Goal: Transaction & Acquisition: Obtain resource

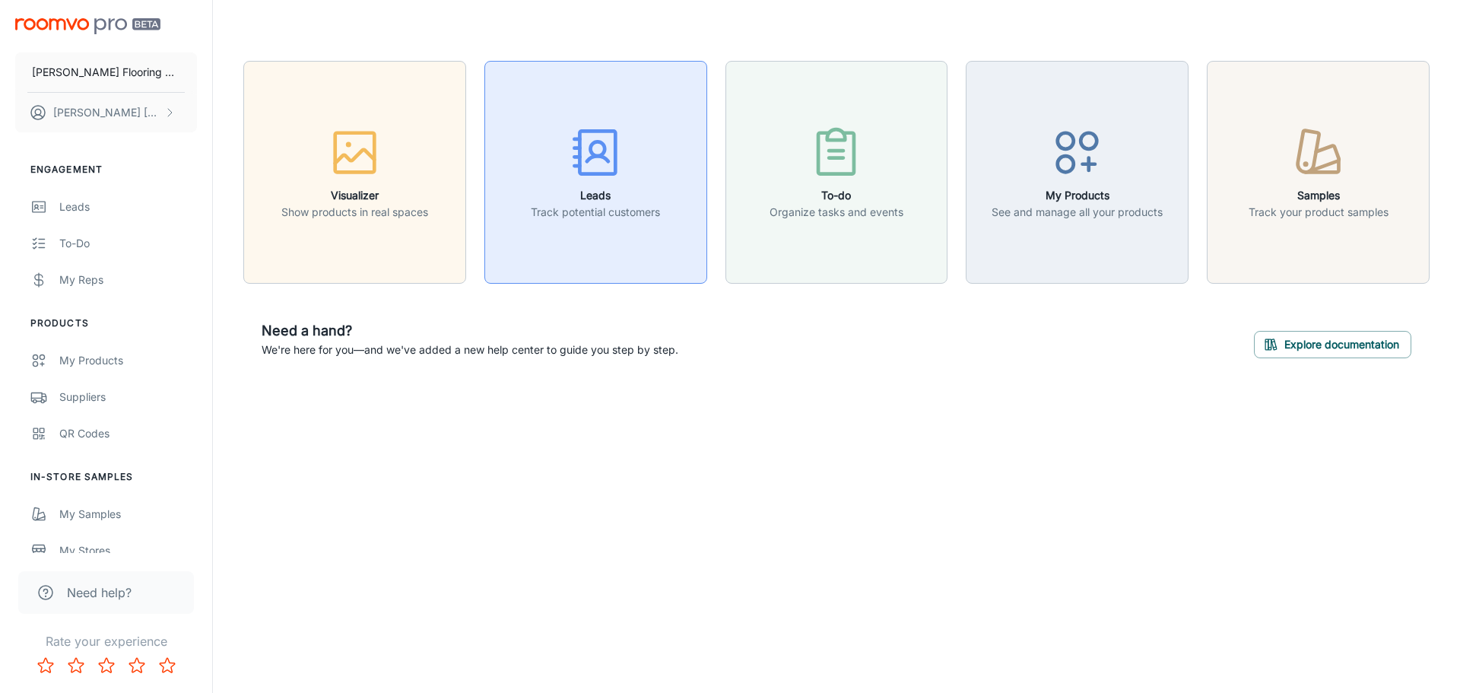
click at [582, 151] on icon "button" at bounding box center [595, 152] width 57 height 57
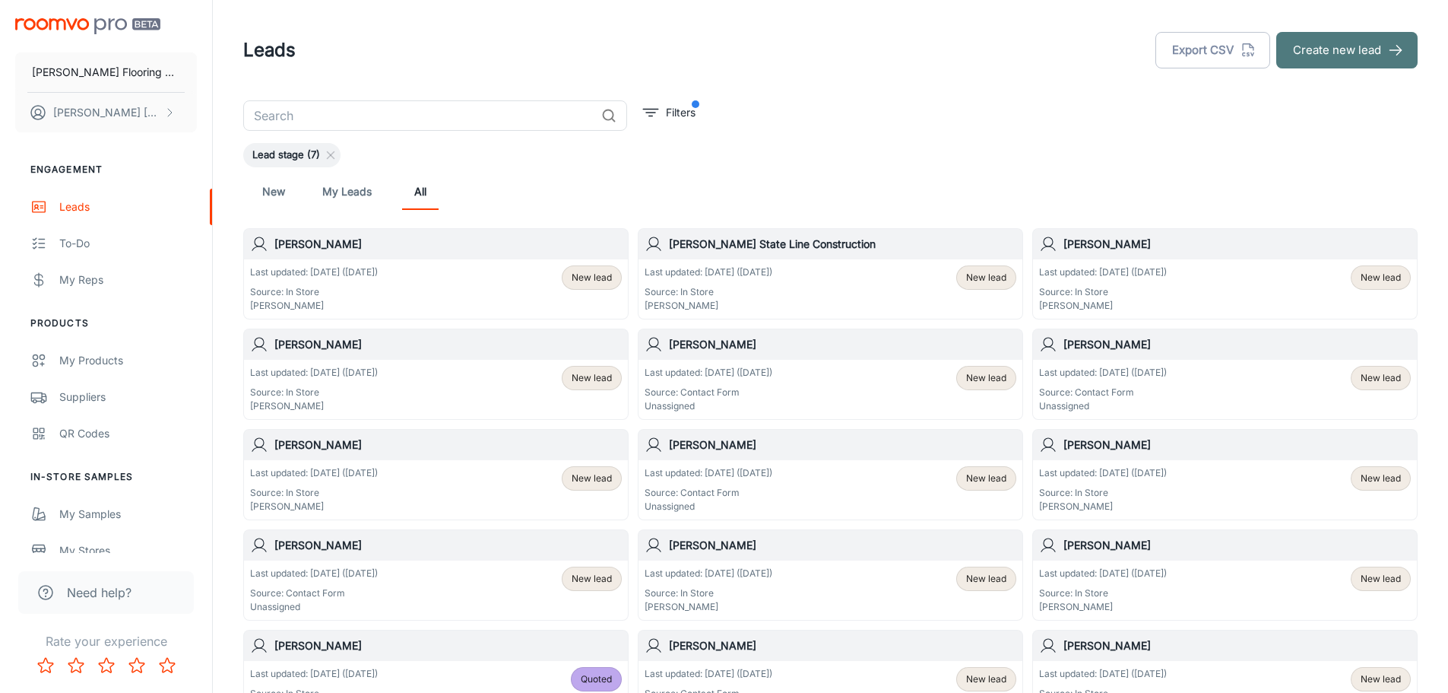
click at [1330, 61] on button "Create new lead" at bounding box center [1346, 50] width 141 height 36
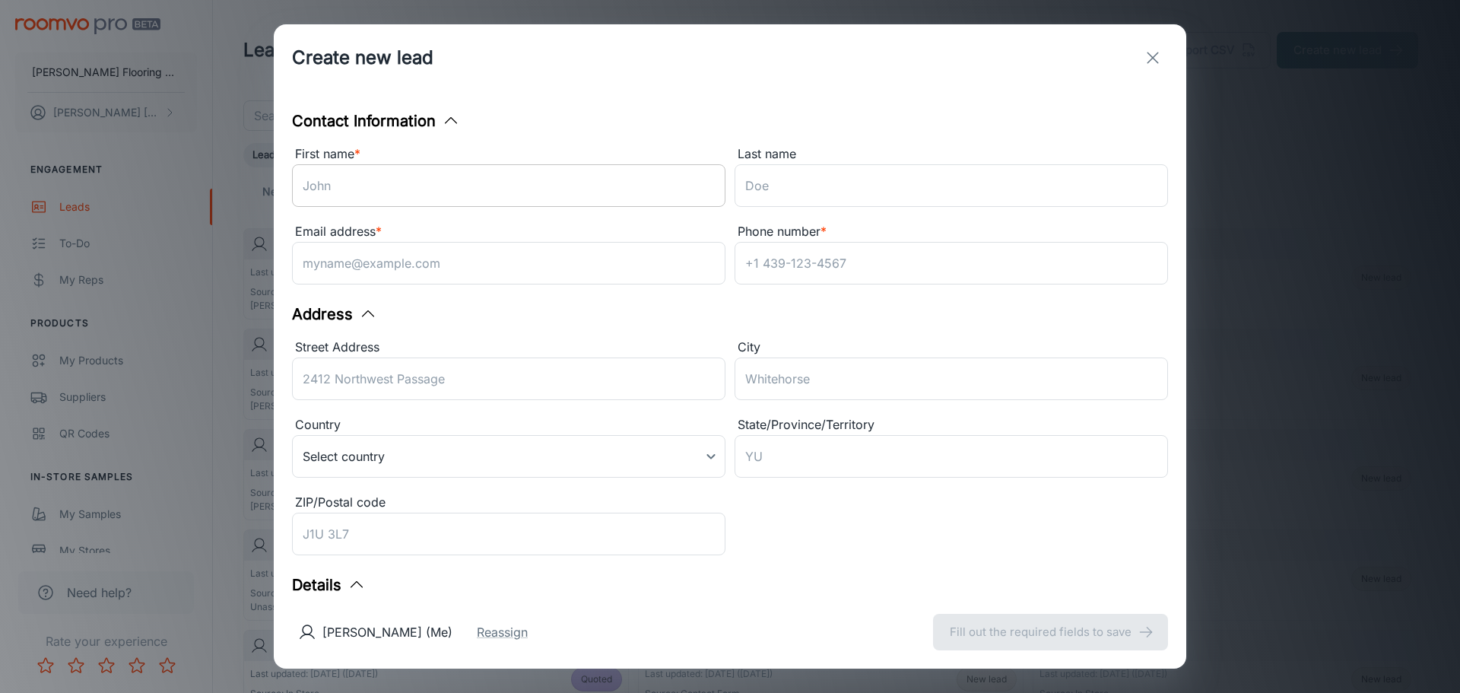
click at [551, 170] on input "First name *" at bounding box center [508, 185] width 433 height 43
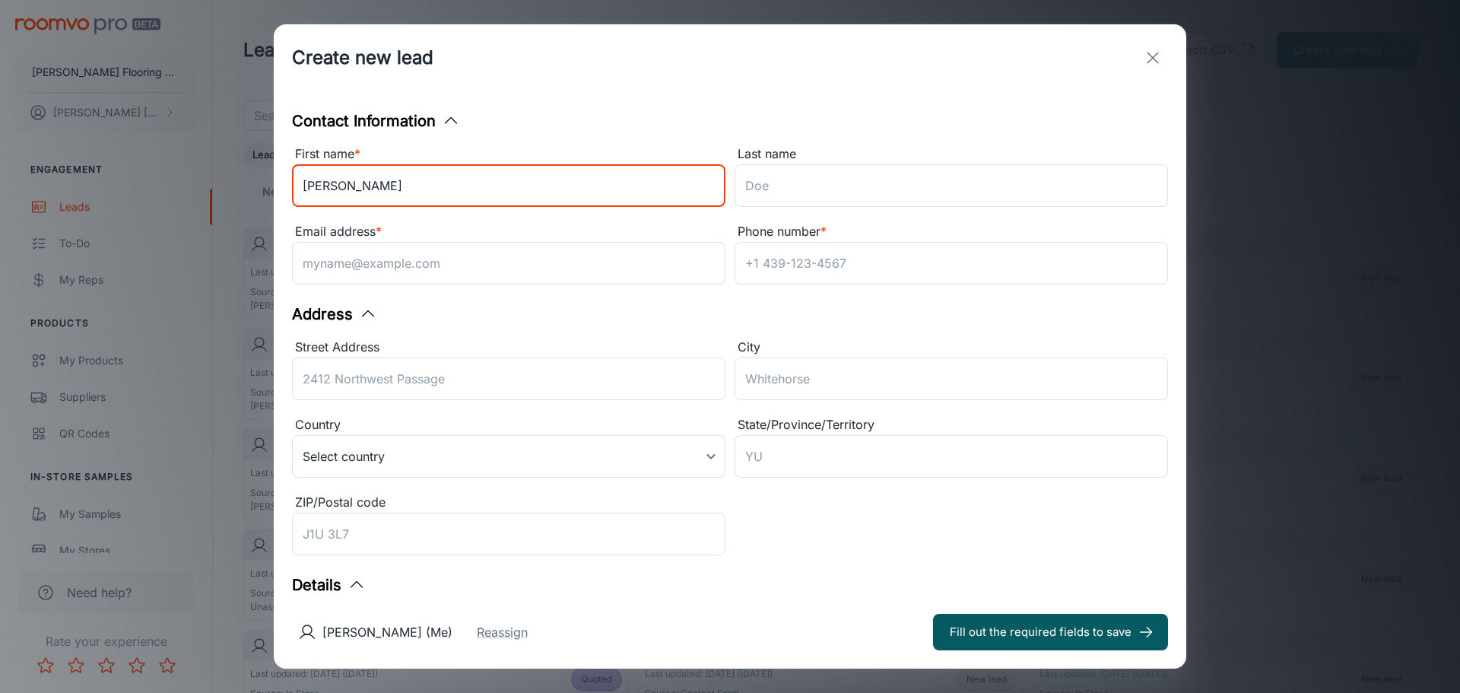
type input "[PERSON_NAME]"
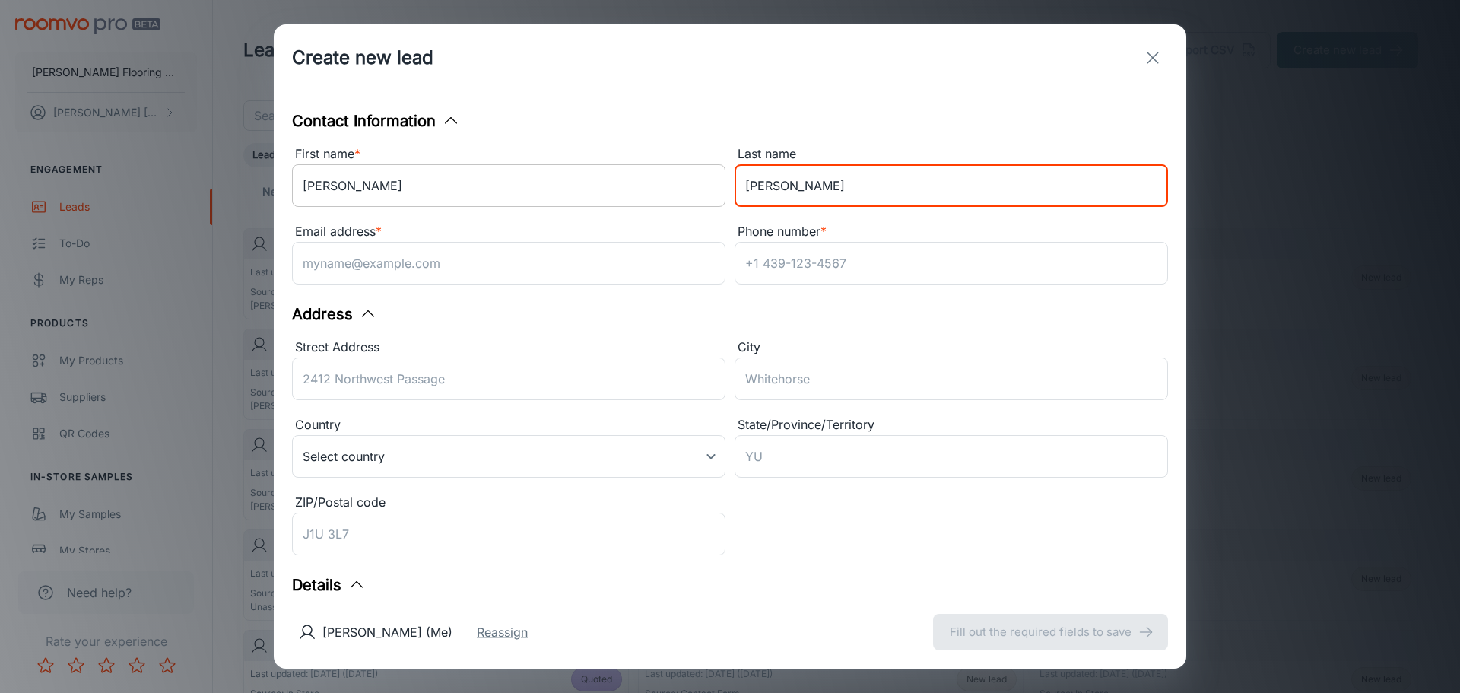
type input "[PERSON_NAME]"
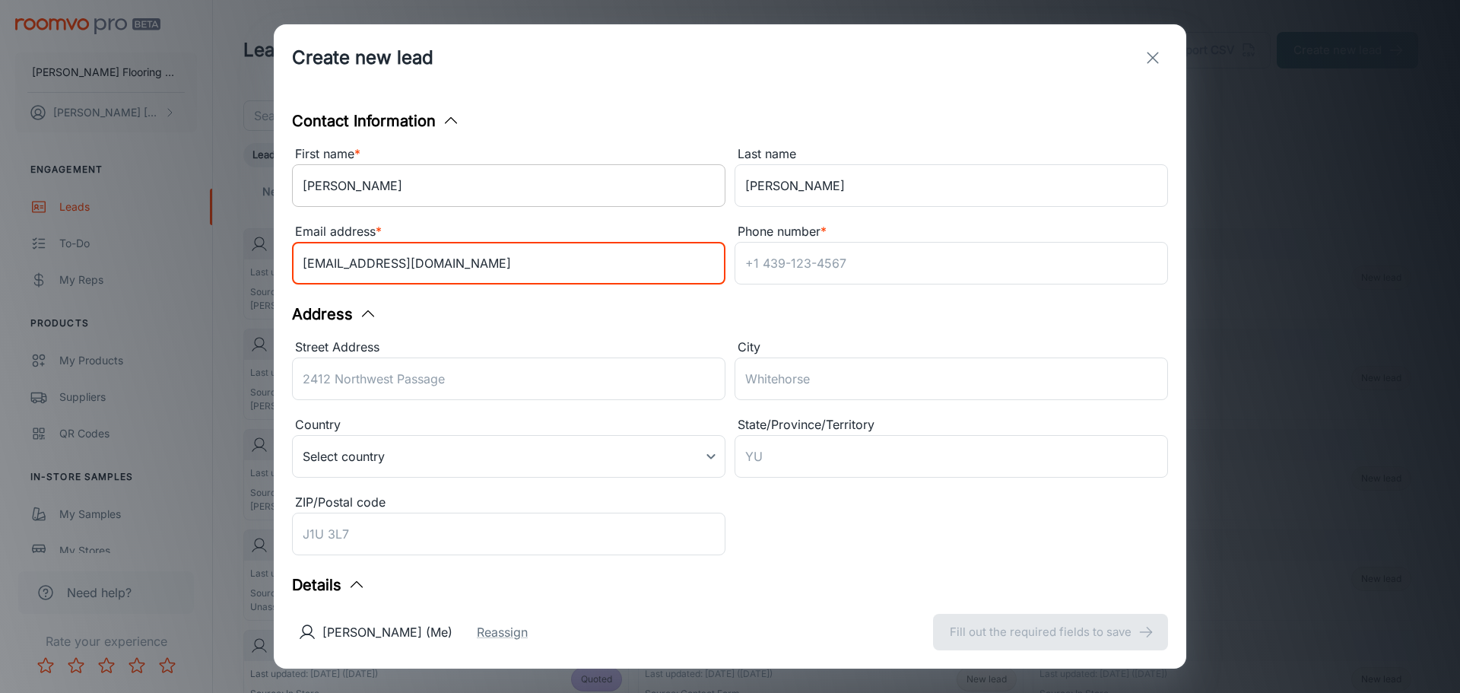
type input "[EMAIL_ADDRESS][DOMAIN_NAME]"
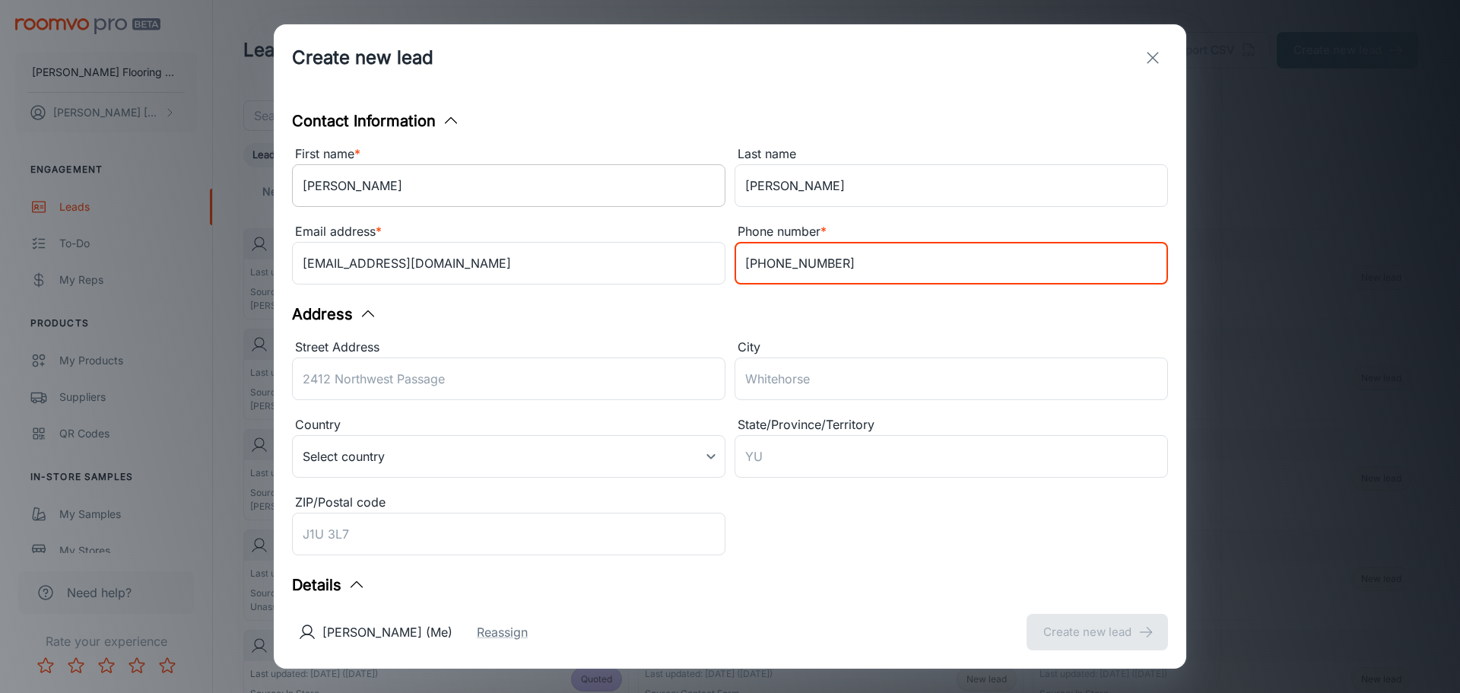
type input "[PHONE_NUMBER]"
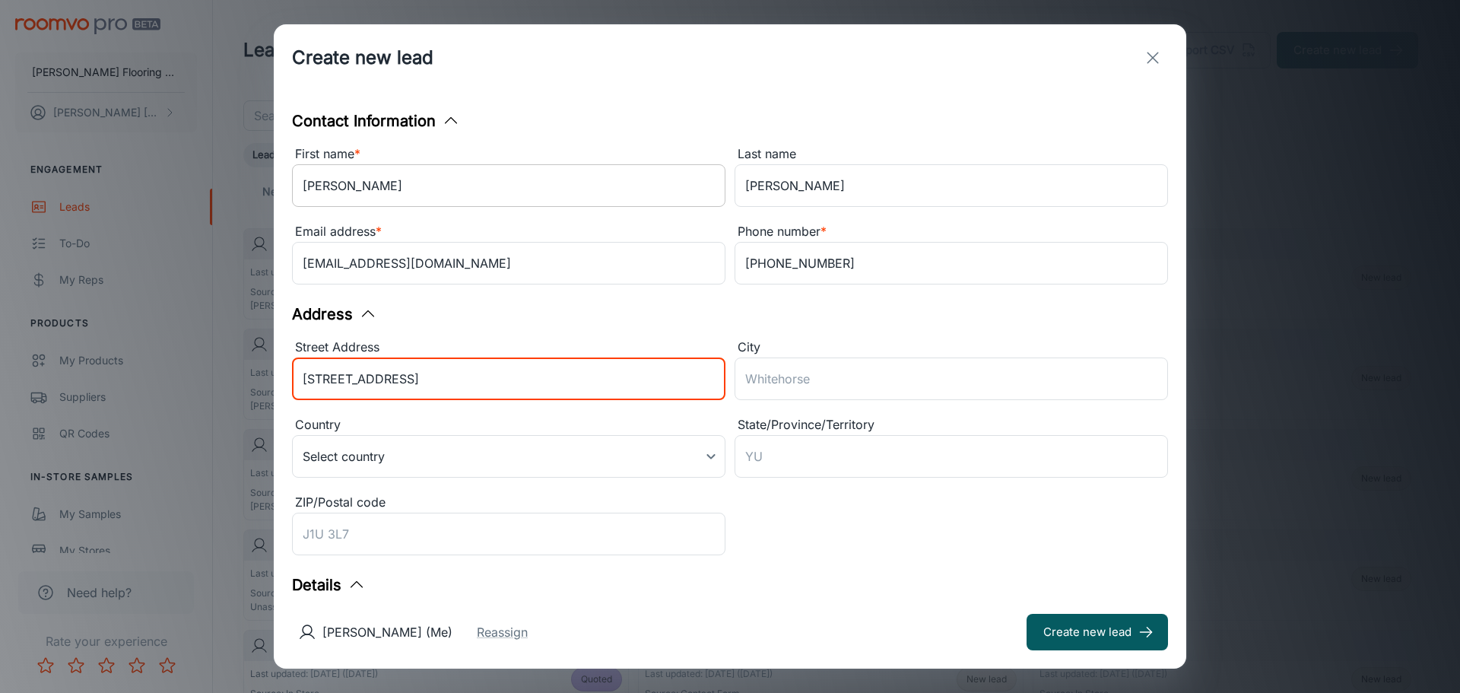
type input "[STREET_ADDRESS]"
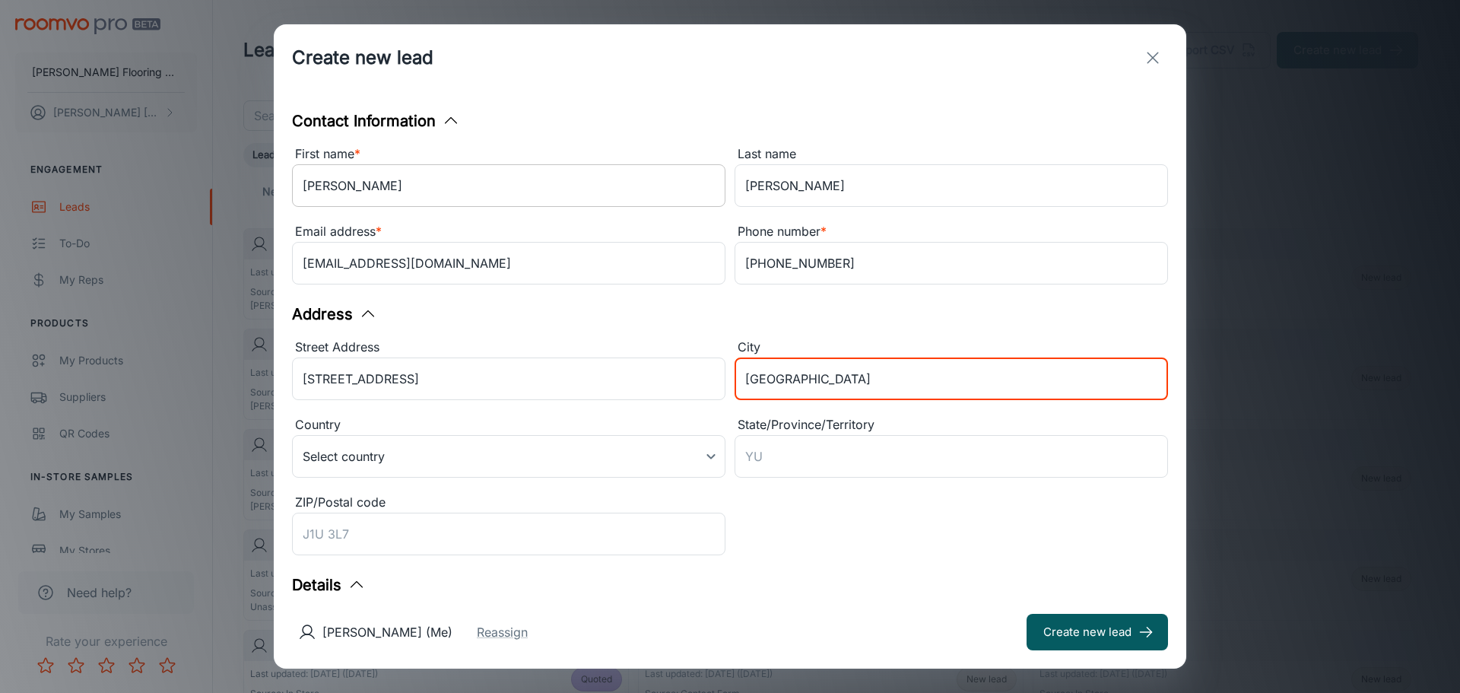
type input "[GEOGRAPHIC_DATA]"
click at [1026, 614] on button "Create new lead" at bounding box center [1096, 632] width 141 height 36
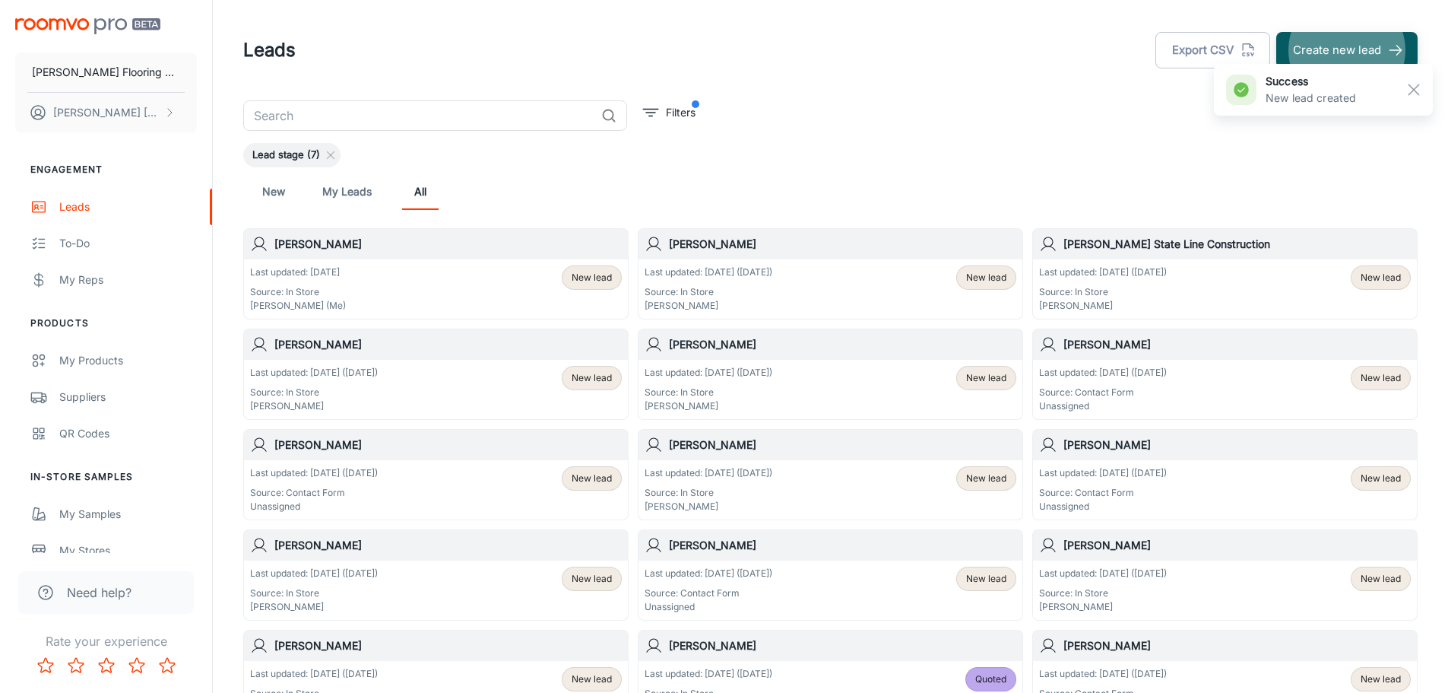
click at [358, 263] on div "Last updated: [DATE] Source: In Store [PERSON_NAME] (Me) New lead" at bounding box center [436, 288] width 384 height 59
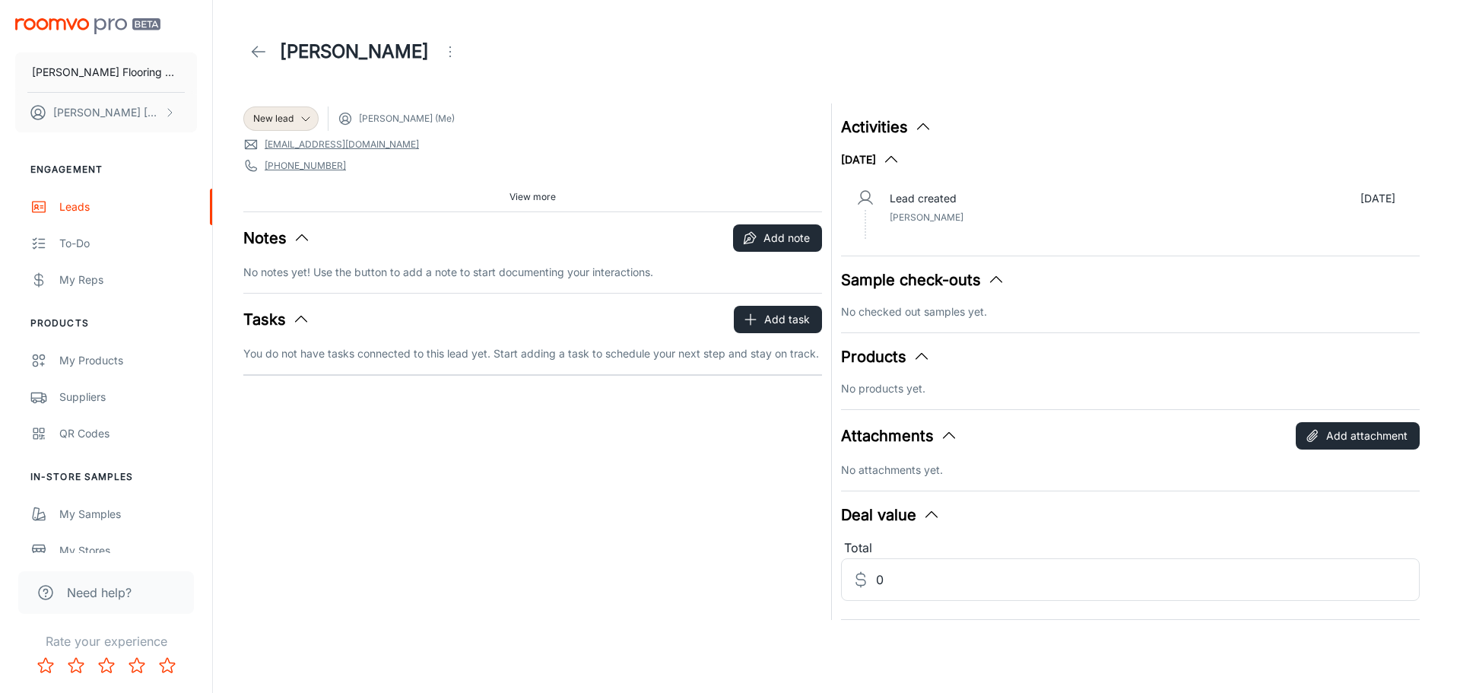
click at [539, 195] on span "View more" at bounding box center [532, 197] width 46 height 14
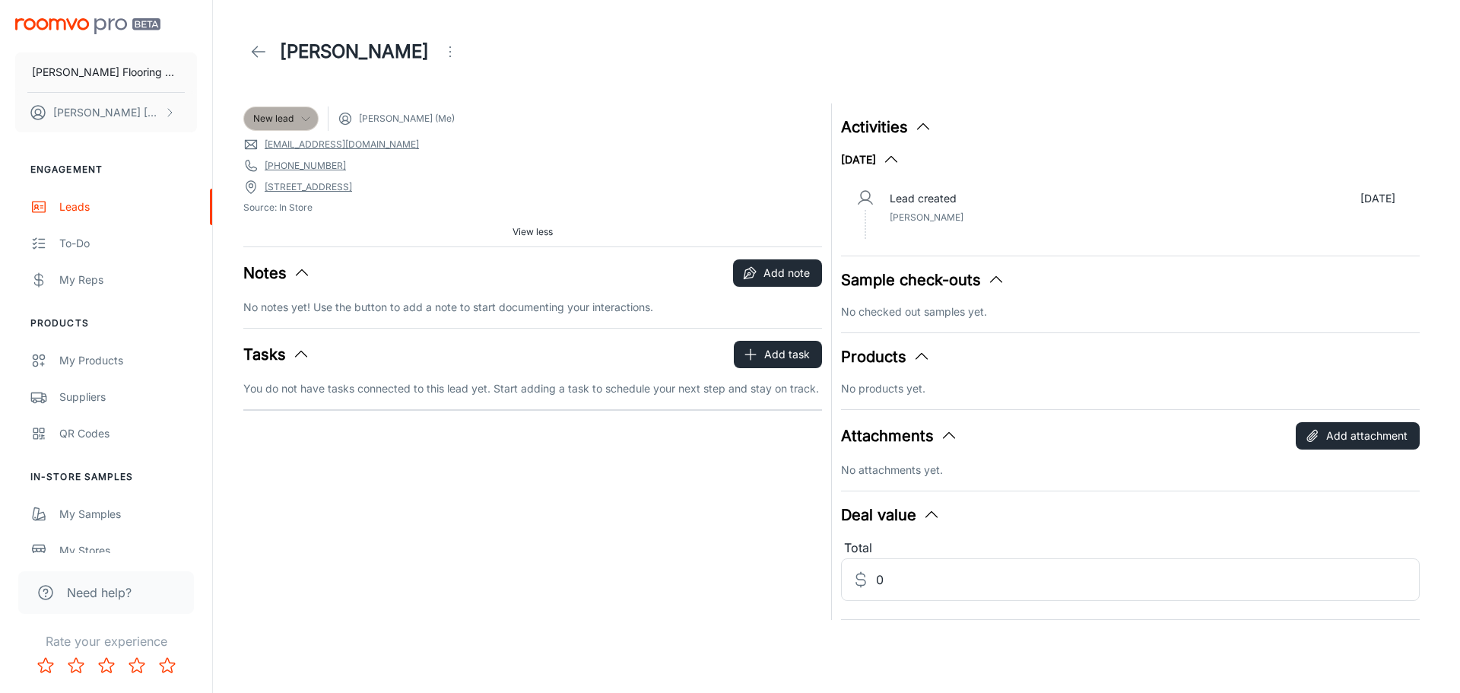
click at [310, 116] on icon at bounding box center [306, 119] width 12 height 12
click at [715, 113] on div at bounding box center [730, 346] width 1460 height 693
click at [441, 47] on icon "Open menu" at bounding box center [450, 52] width 18 height 18
click at [499, 83] on span "Change lead info" at bounding box center [497, 87] width 98 height 18
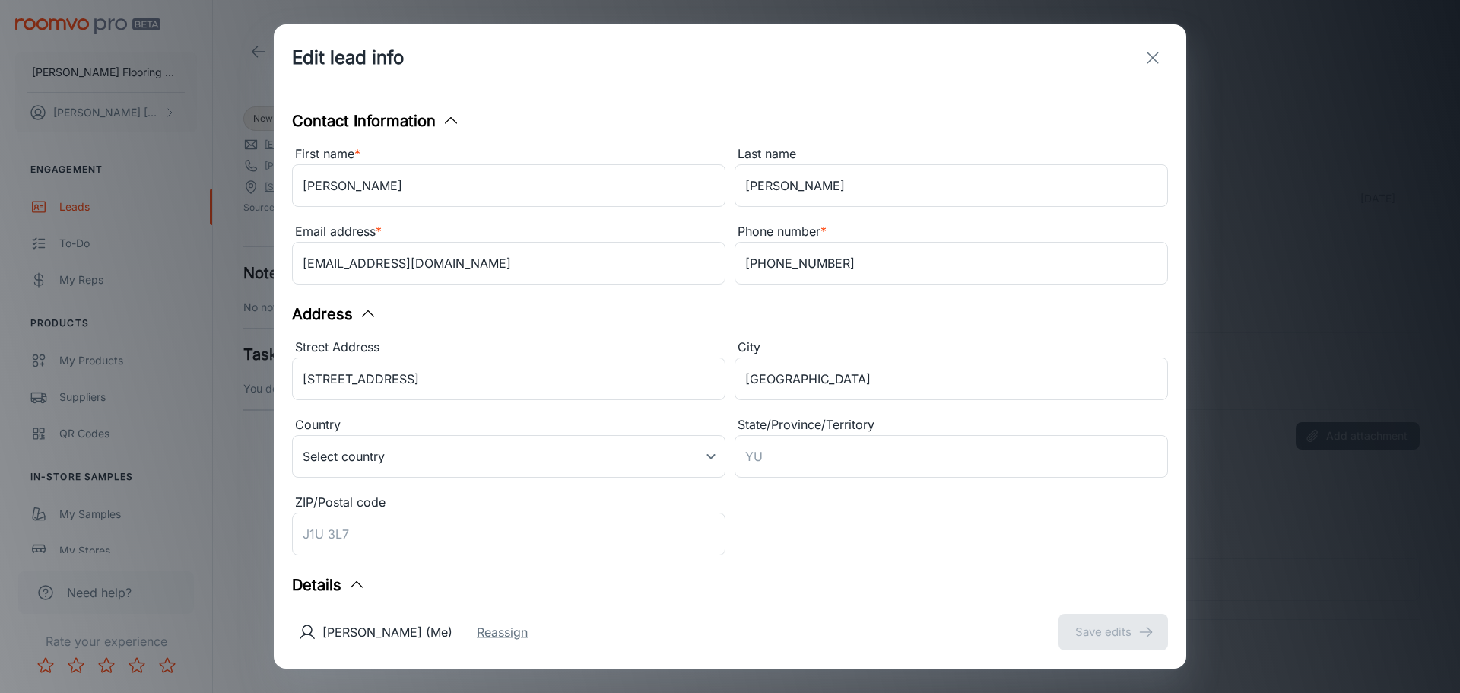
click at [938, 504] on div "Street Address [STREET_ADDRESS] ​ City [GEOGRAPHIC_DATA] ​ Country Select count…" at bounding box center [725, 444] width 885 height 233
click at [500, 534] on input "ZIP/Postal code" at bounding box center [508, 533] width 433 height 43
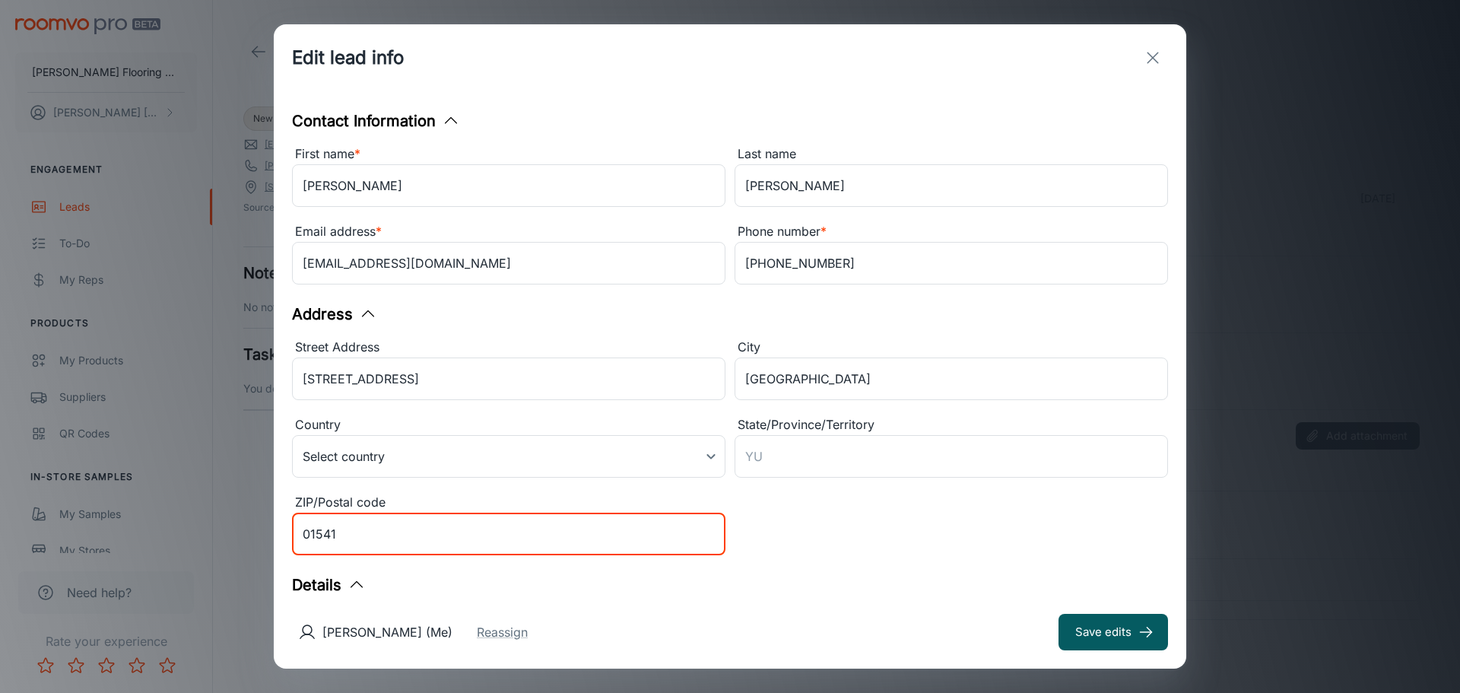
type input "01541"
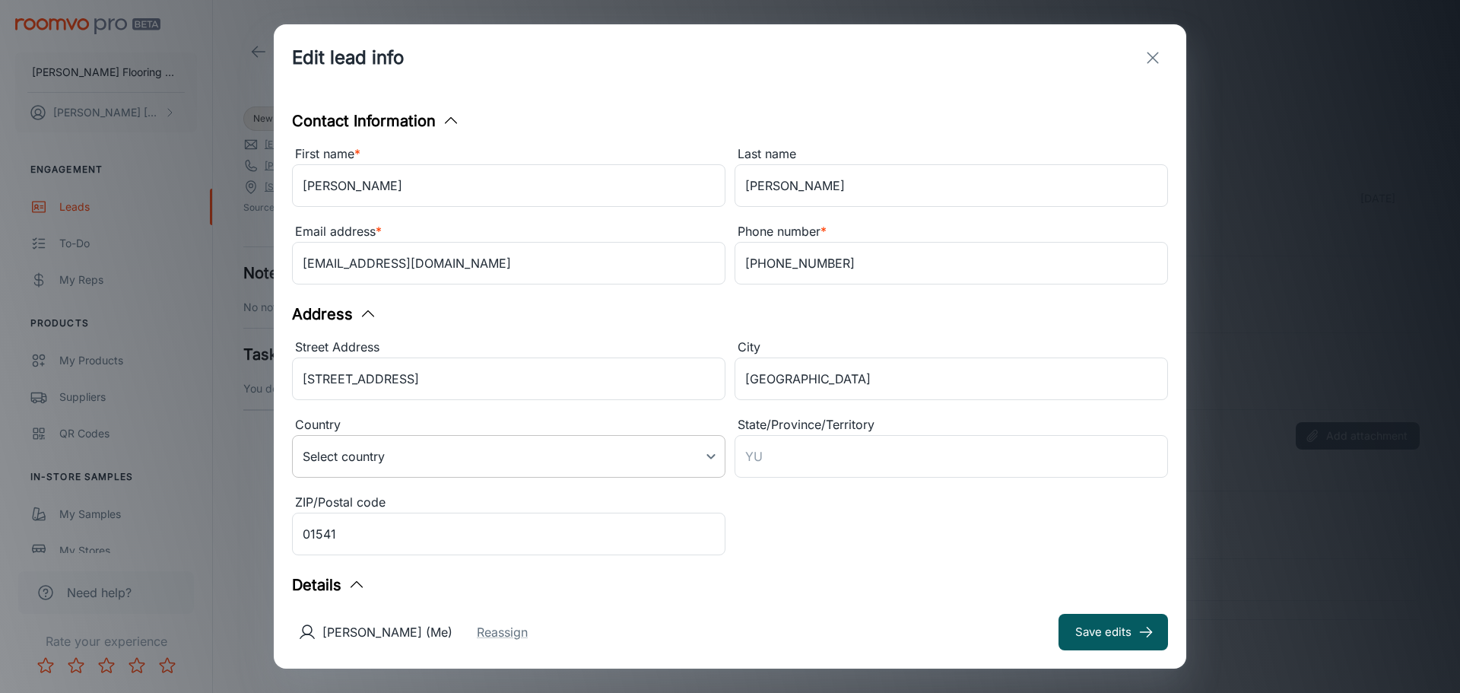
click at [699, 458] on body "[PERSON_NAME] Flooring Center [PERSON_NAME] Engagement Leads To-do My Reps Prod…" at bounding box center [730, 346] width 1460 height 693
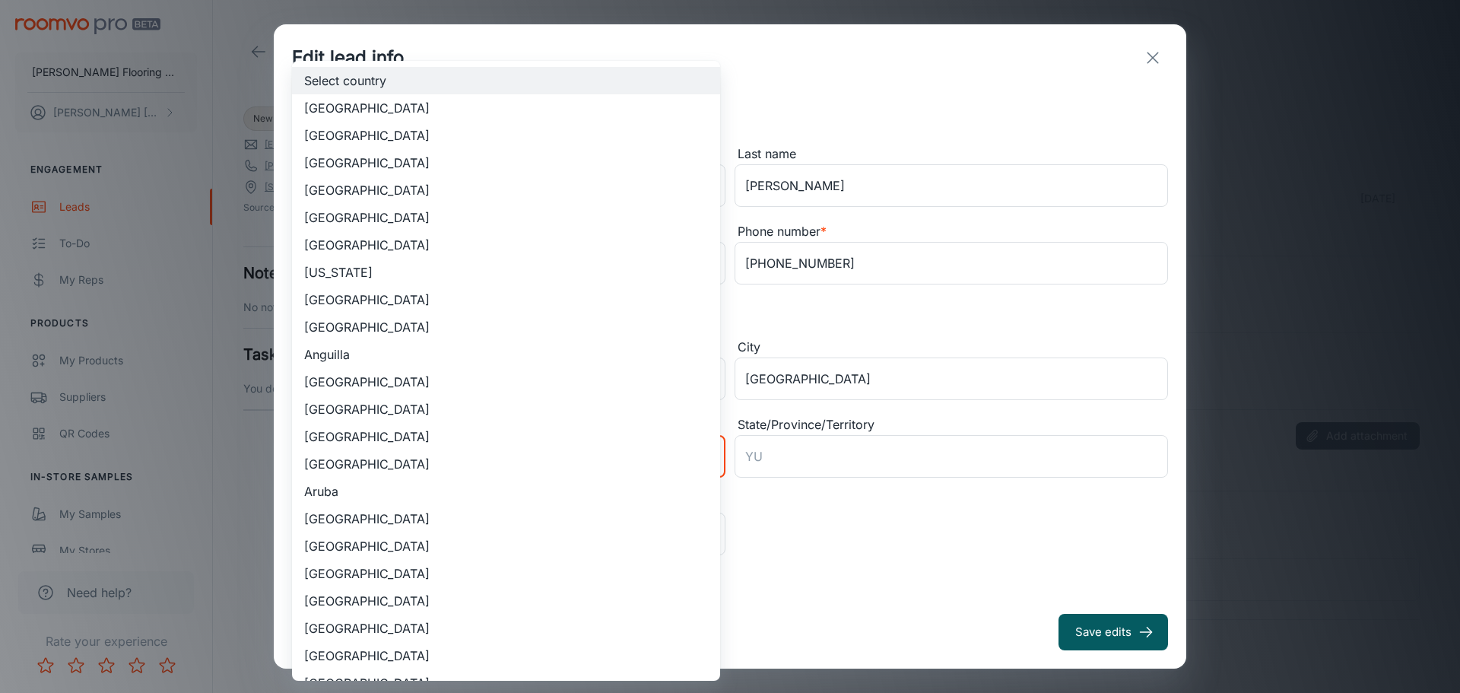
click at [367, 141] on li "[GEOGRAPHIC_DATA]" at bounding box center [506, 135] width 428 height 27
type input "US"
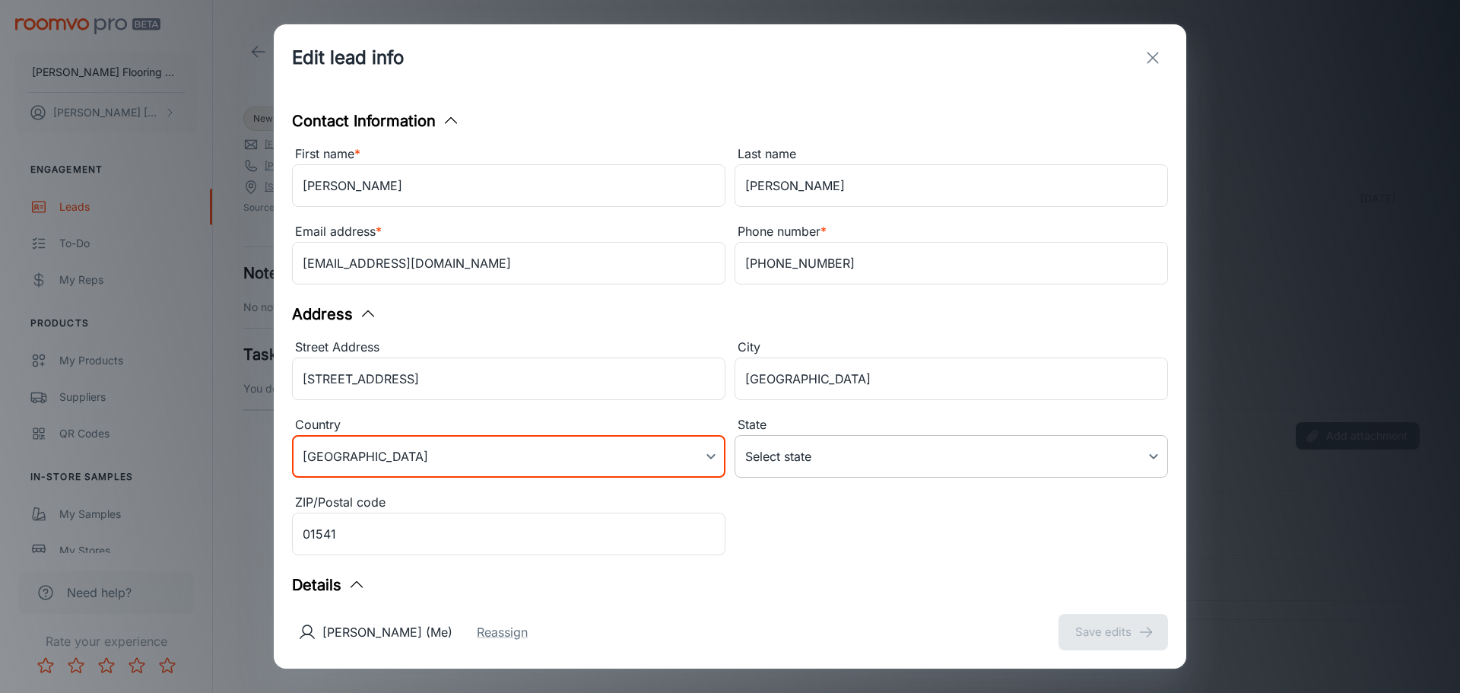
click at [826, 457] on body "[PERSON_NAME] Flooring Center [PERSON_NAME] Engagement Leads To-do My Reps Prod…" at bounding box center [730, 346] width 1460 height 693
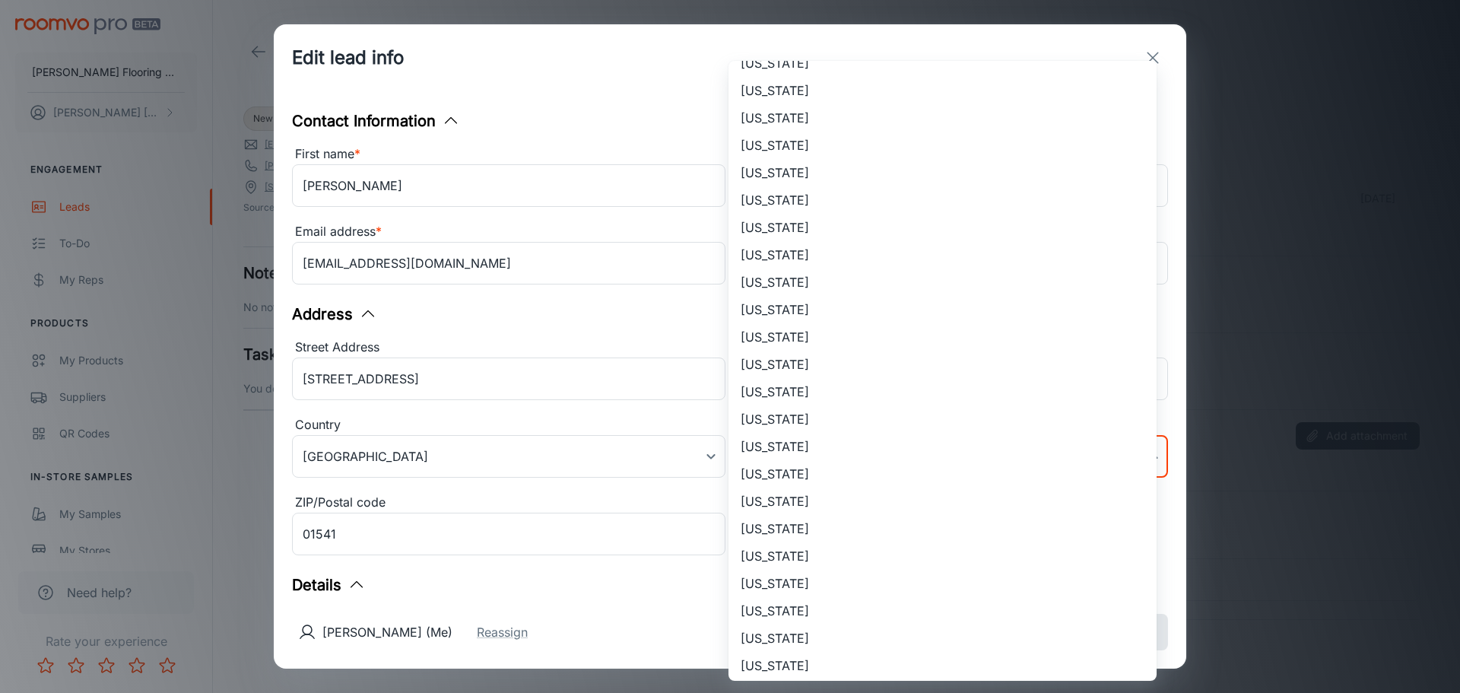
scroll to position [228, 0]
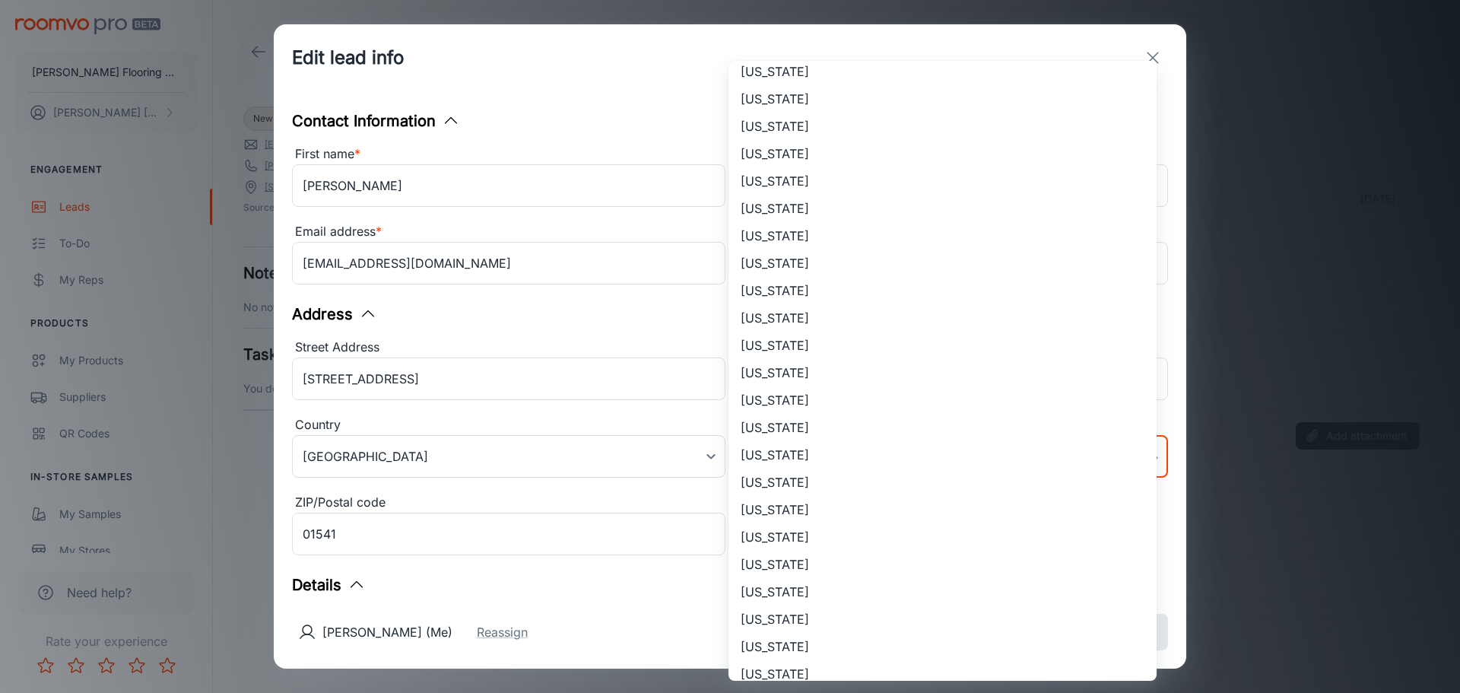
click at [790, 458] on li "[US_STATE]" at bounding box center [942, 454] width 428 height 27
type input "[US_STATE]"
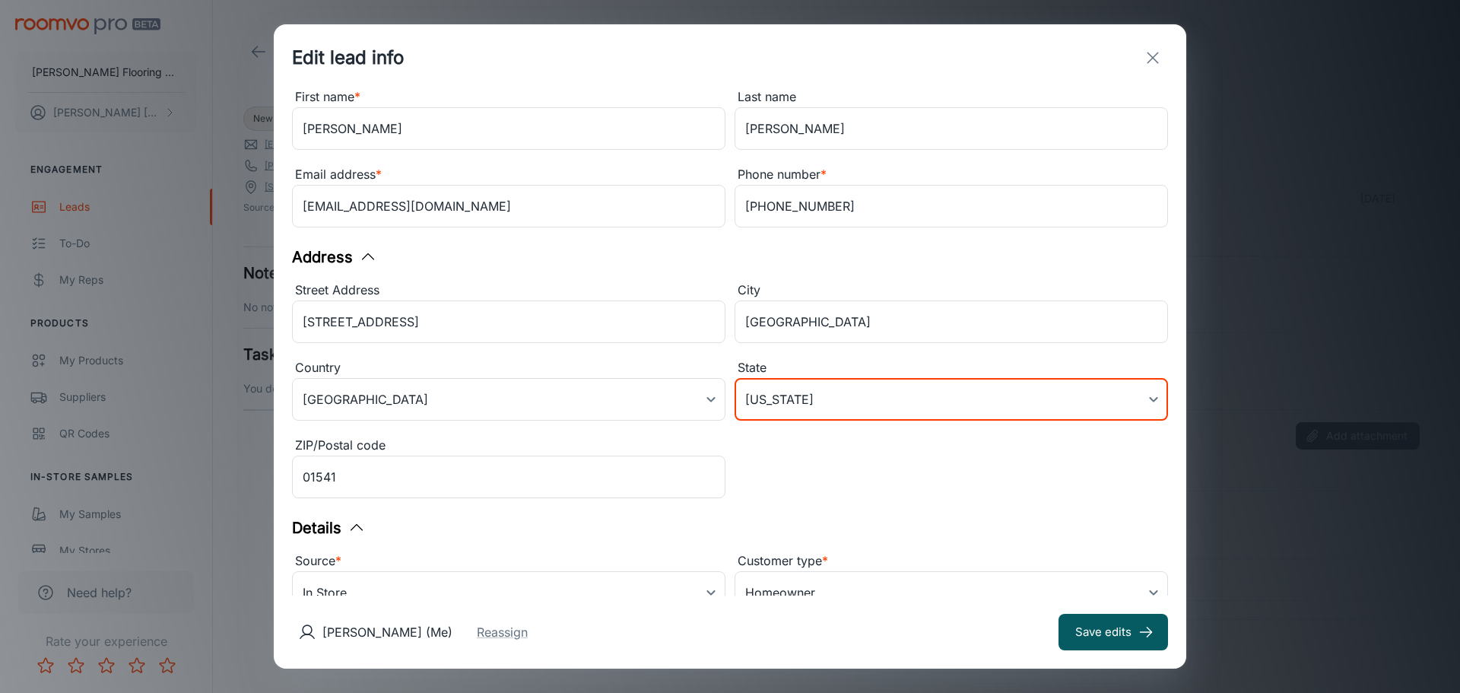
scroll to position [112, 0]
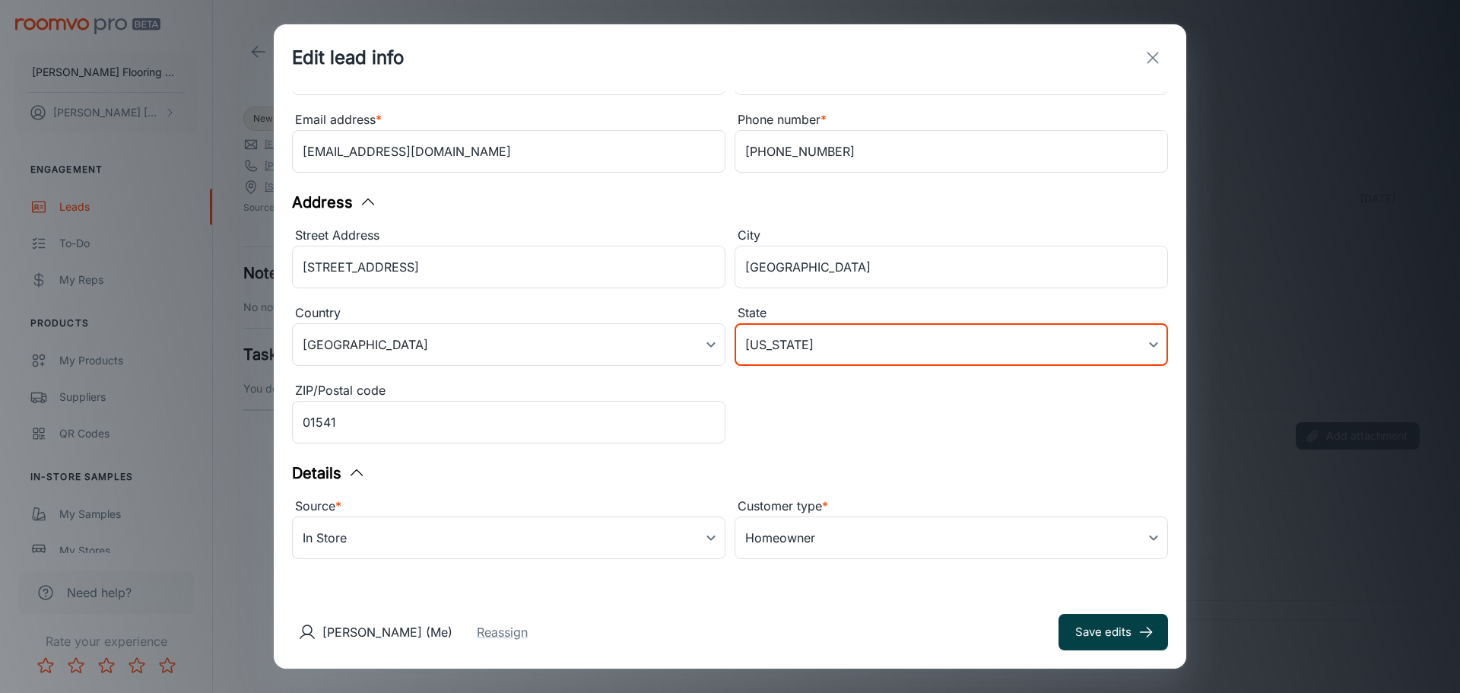
click at [1108, 632] on button "Save edits" at bounding box center [1112, 632] width 109 height 36
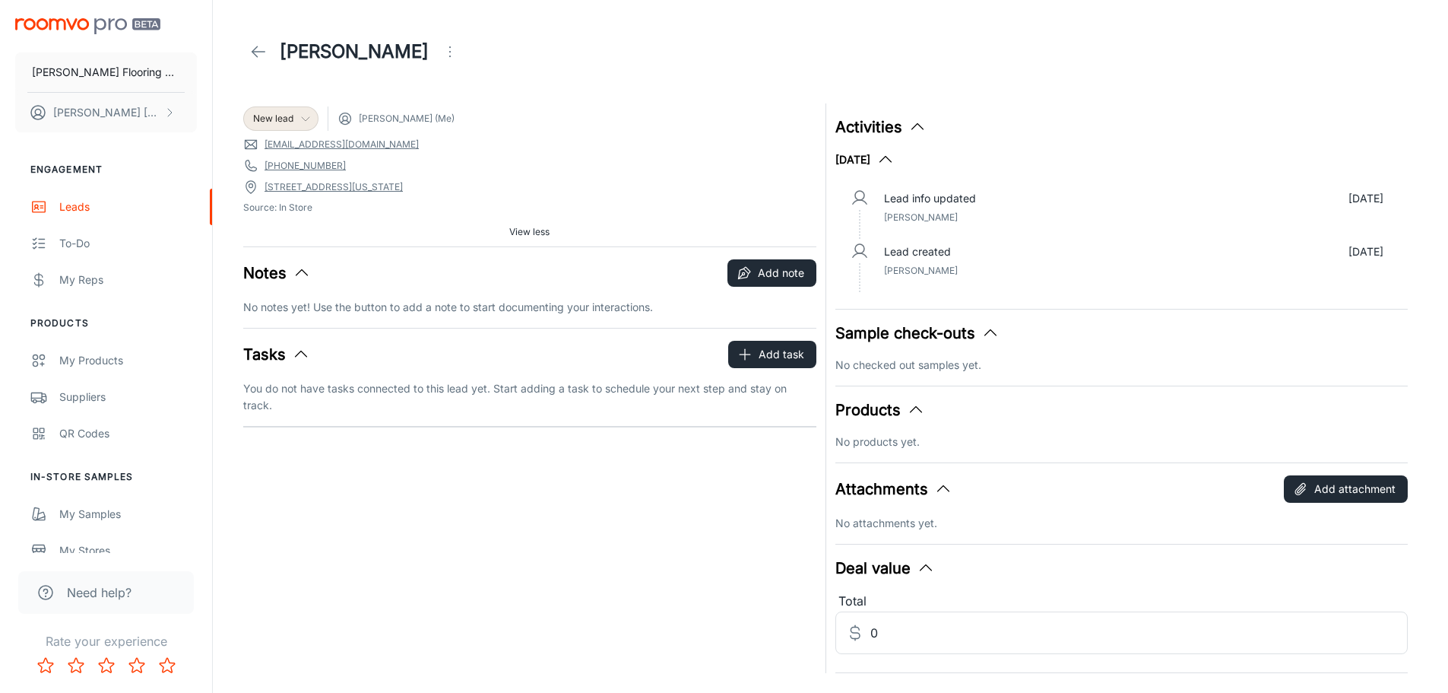
click at [253, 52] on line at bounding box center [258, 52] width 13 height 0
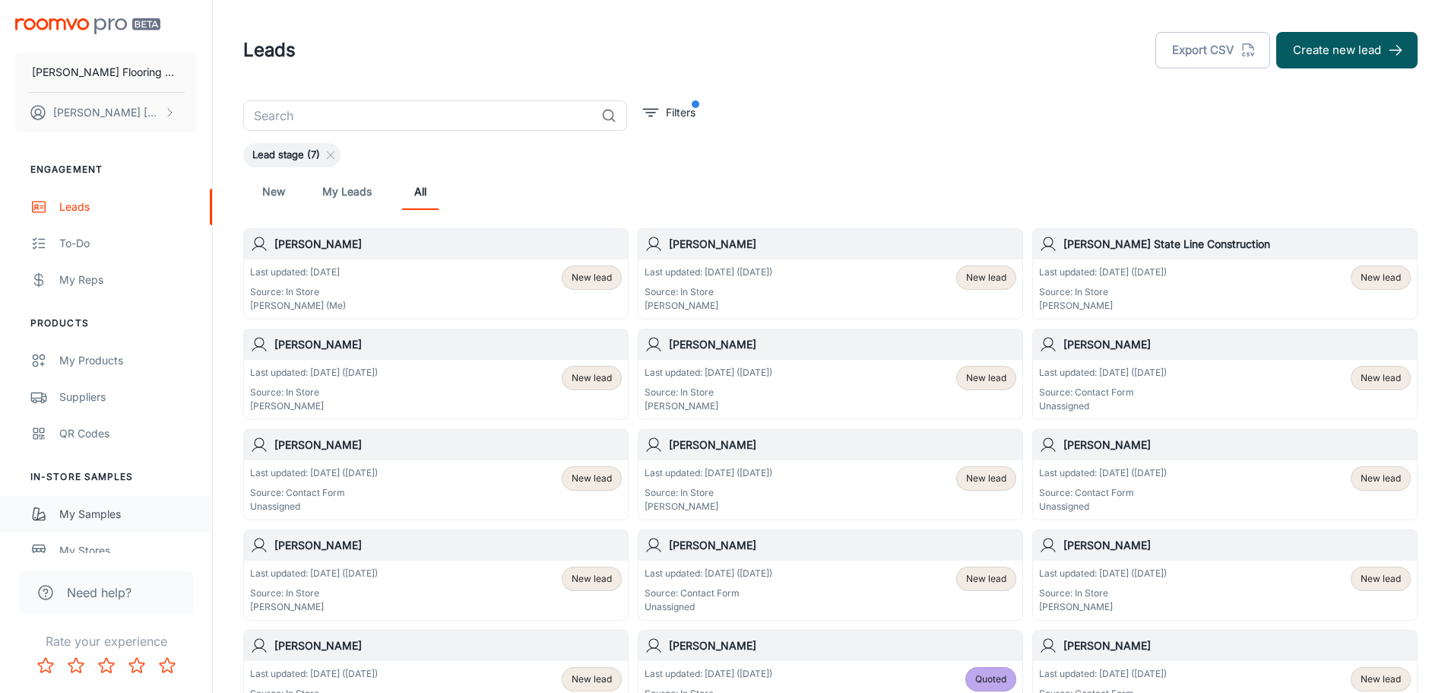
click at [88, 512] on div "My Samples" at bounding box center [128, 514] width 138 height 17
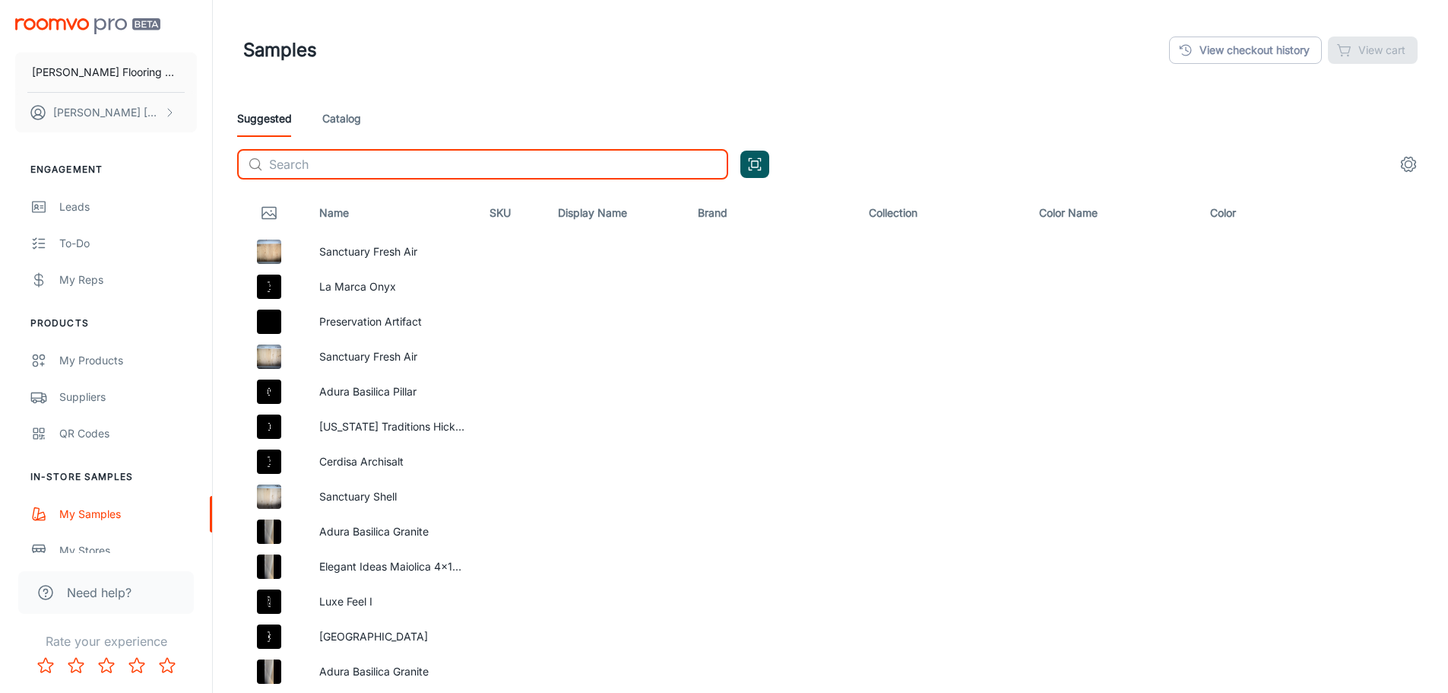
click at [375, 160] on input "text" at bounding box center [498, 164] width 459 height 30
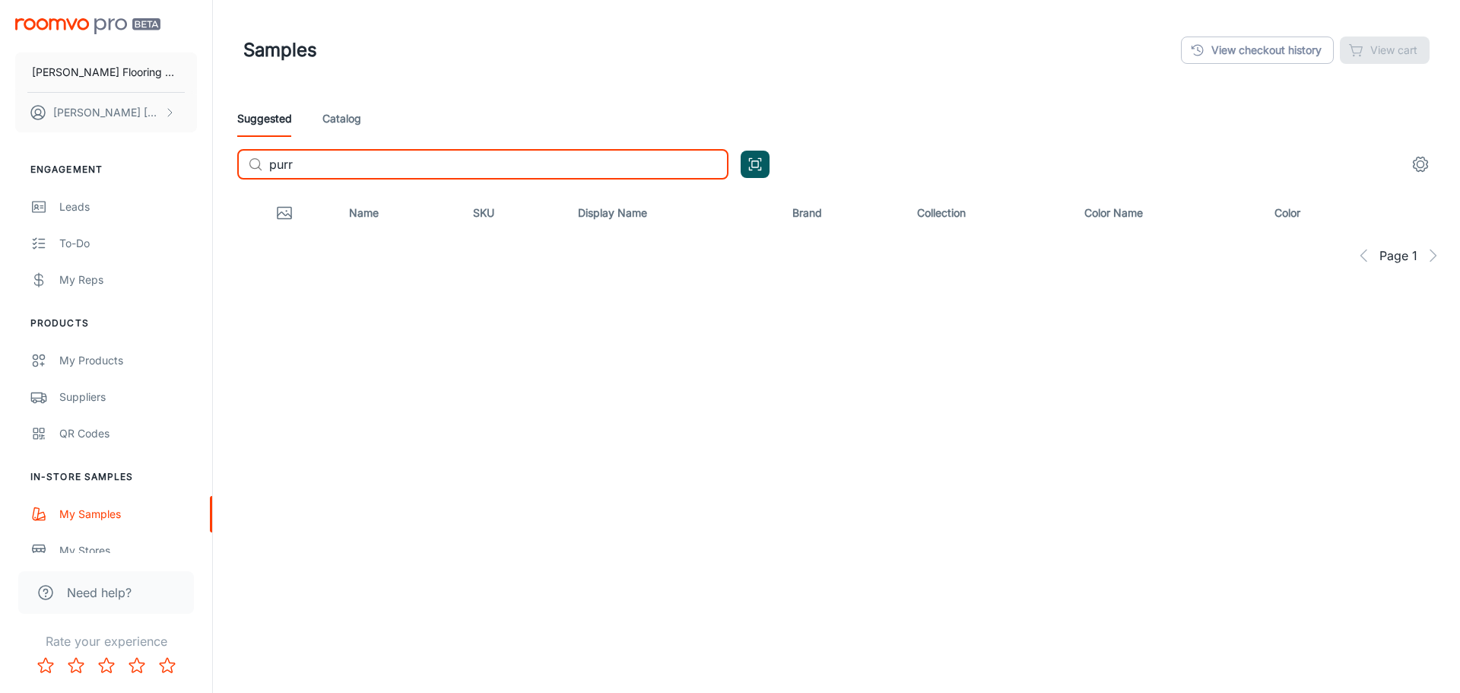
click at [341, 109] on link "Catalog" at bounding box center [341, 118] width 39 height 36
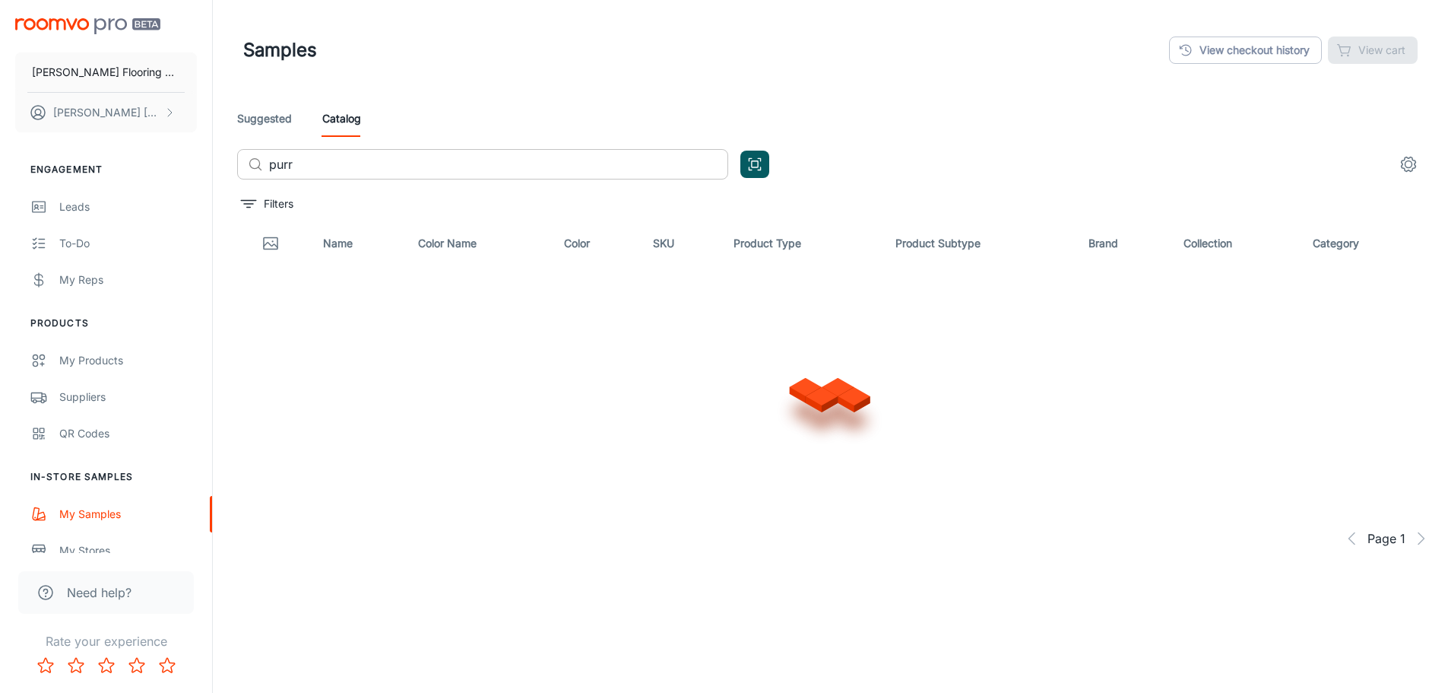
click at [335, 170] on input "purr" at bounding box center [498, 164] width 459 height 30
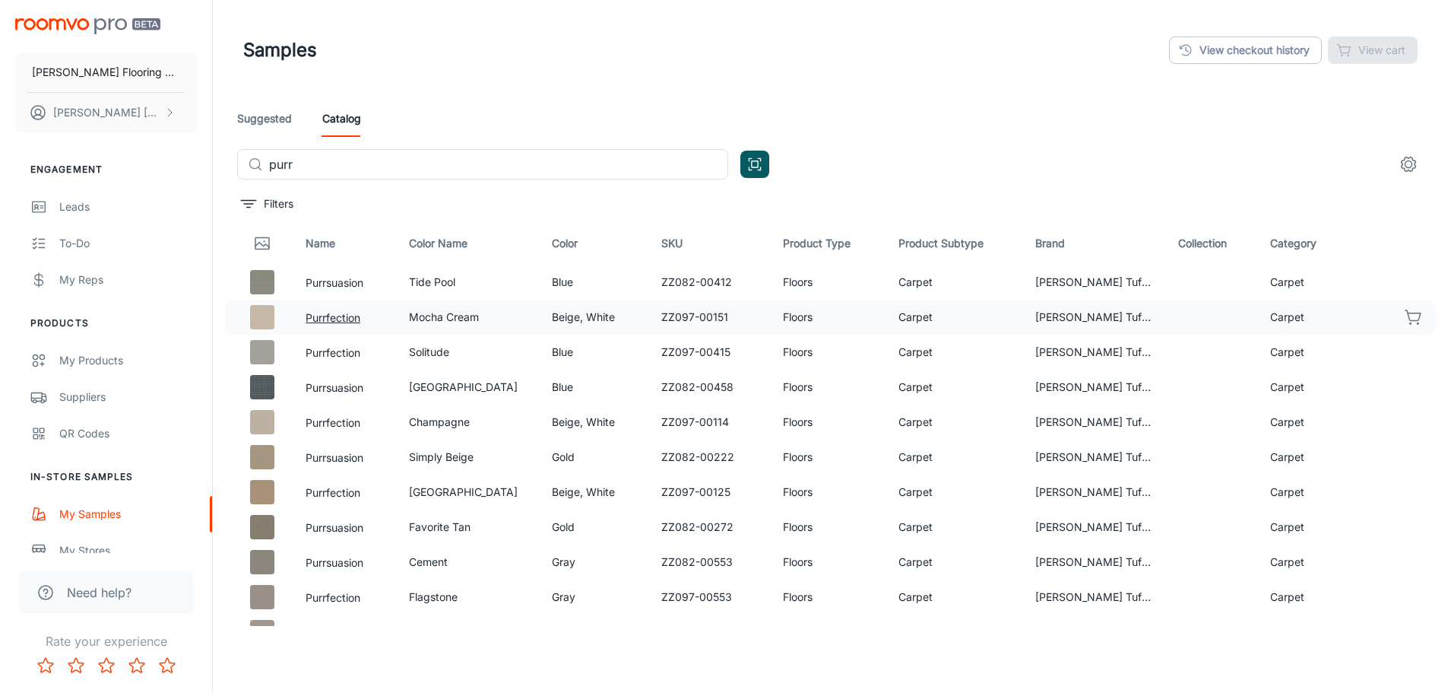
click at [339, 315] on button "Purrfection" at bounding box center [333, 317] width 55 height 17
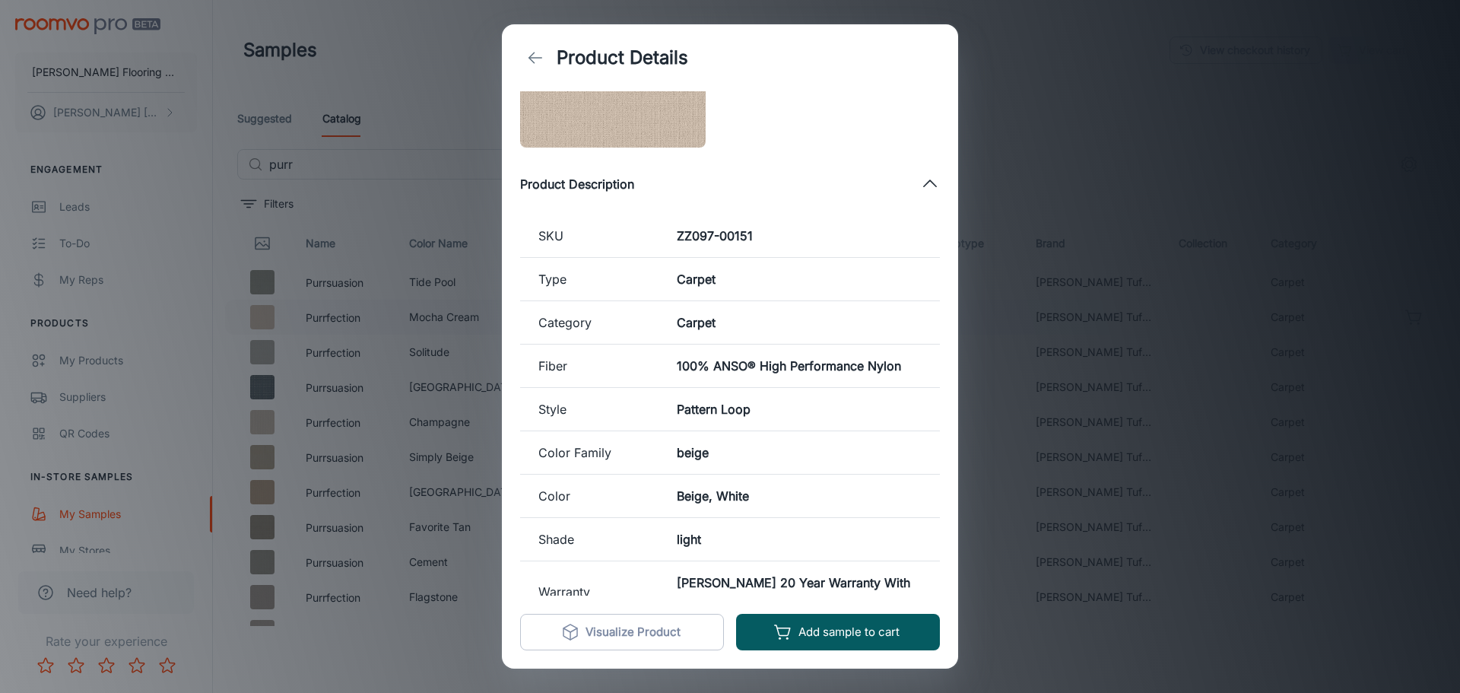
scroll to position [145, 0]
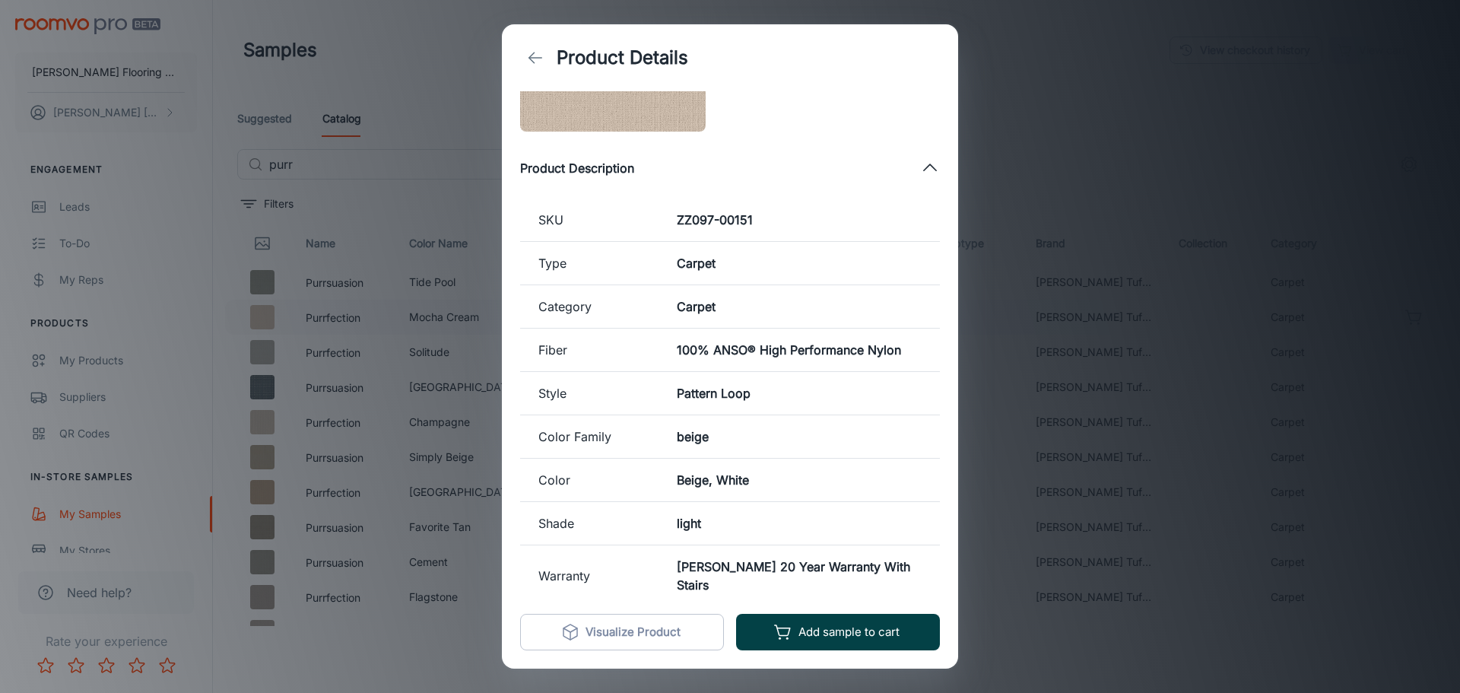
click at [817, 624] on button "Add sample to cart" at bounding box center [838, 632] width 204 height 36
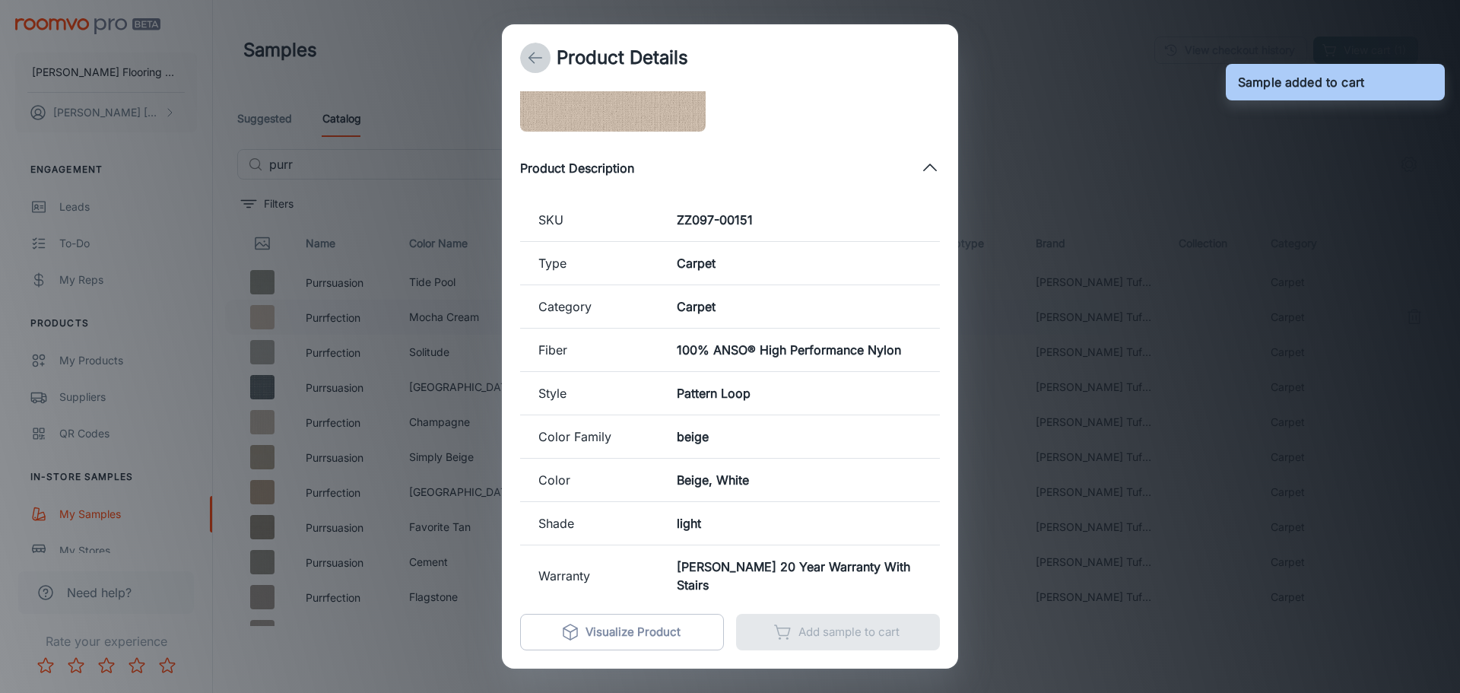
click at [544, 56] on icon "back" at bounding box center [535, 58] width 18 height 18
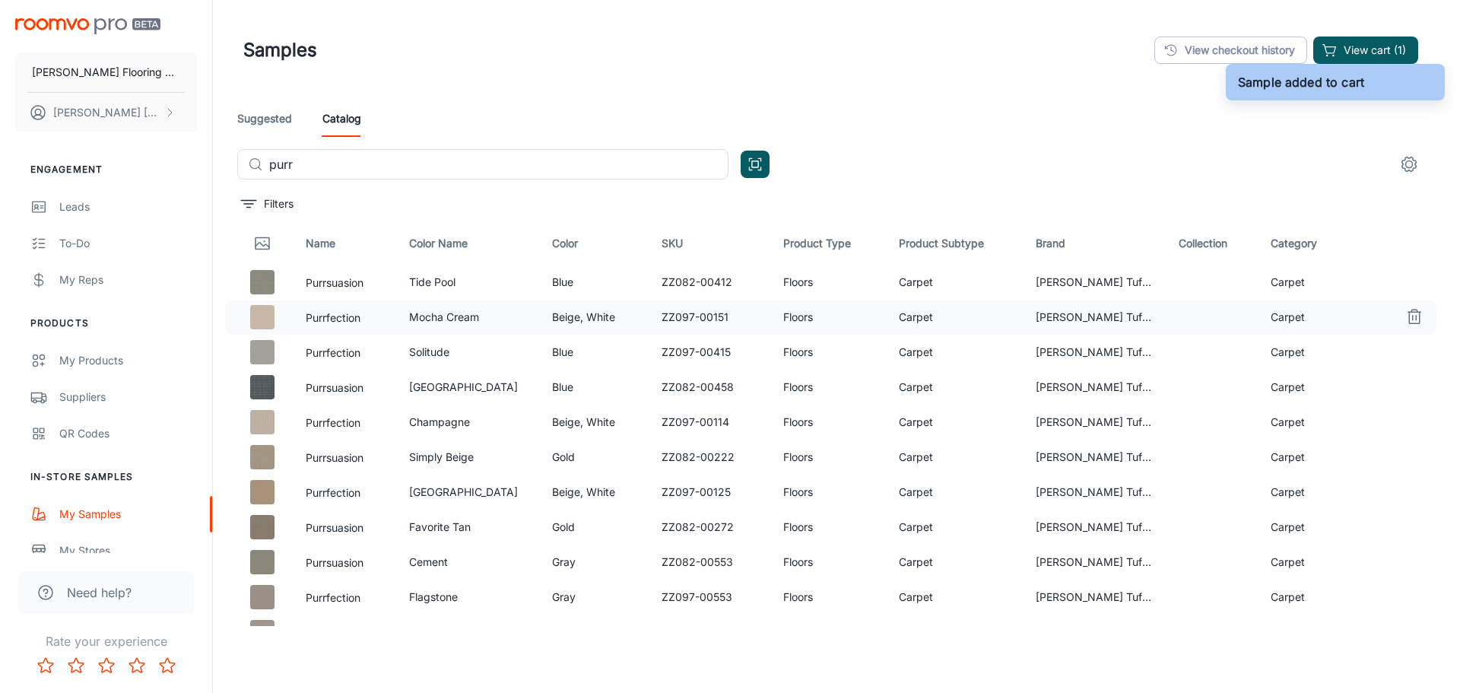
scroll to position [0, 0]
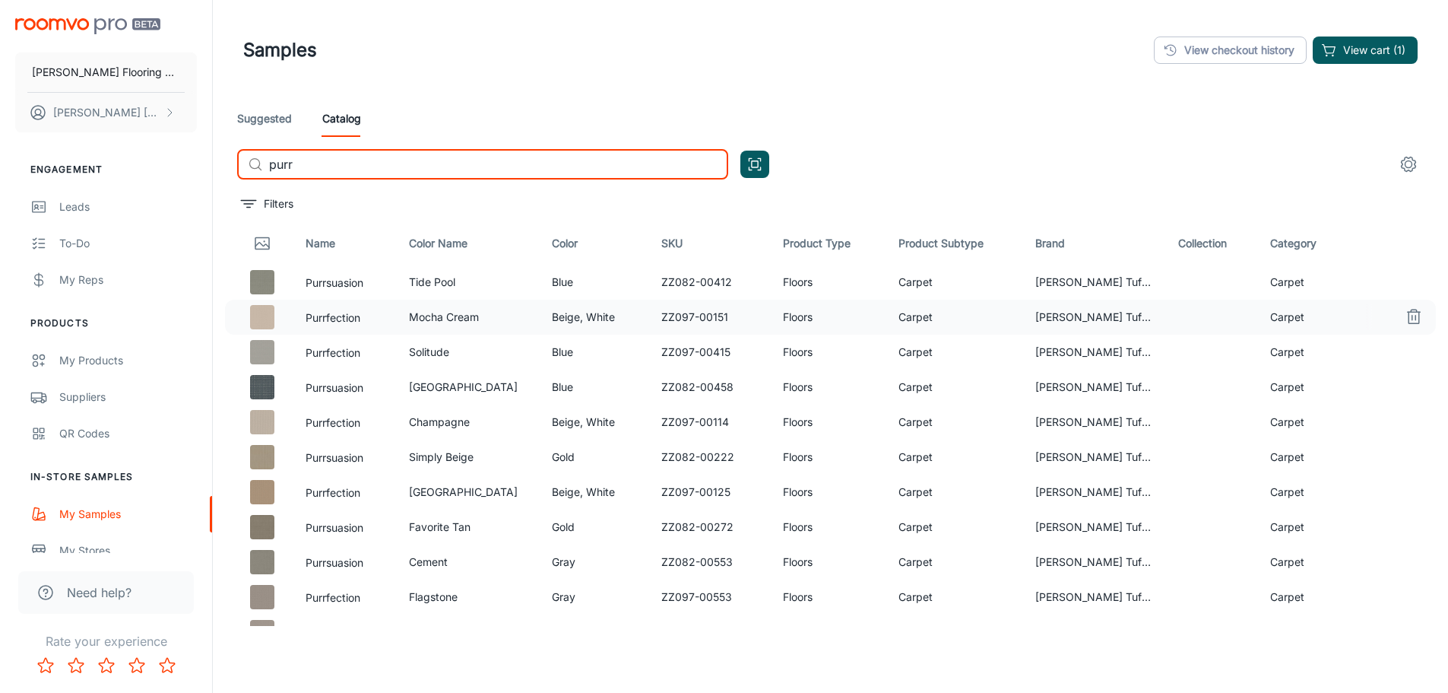
drag, startPoint x: 335, startPoint y: 161, endPoint x: 235, endPoint y: 160, distance: 100.4
click at [235, 160] on div "Suggested Catalog ​ purr ​" at bounding box center [830, 145] width 1211 height 91
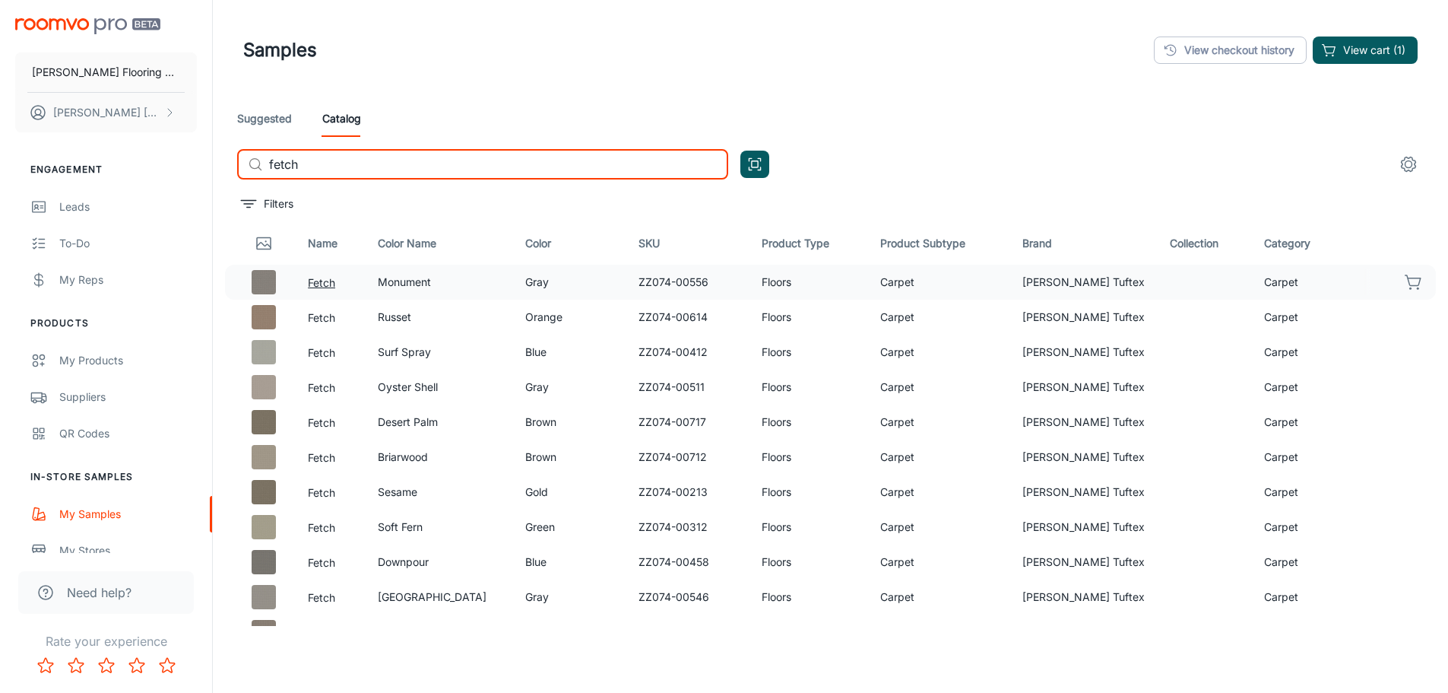
click at [323, 283] on button "Fetch" at bounding box center [321, 282] width 27 height 17
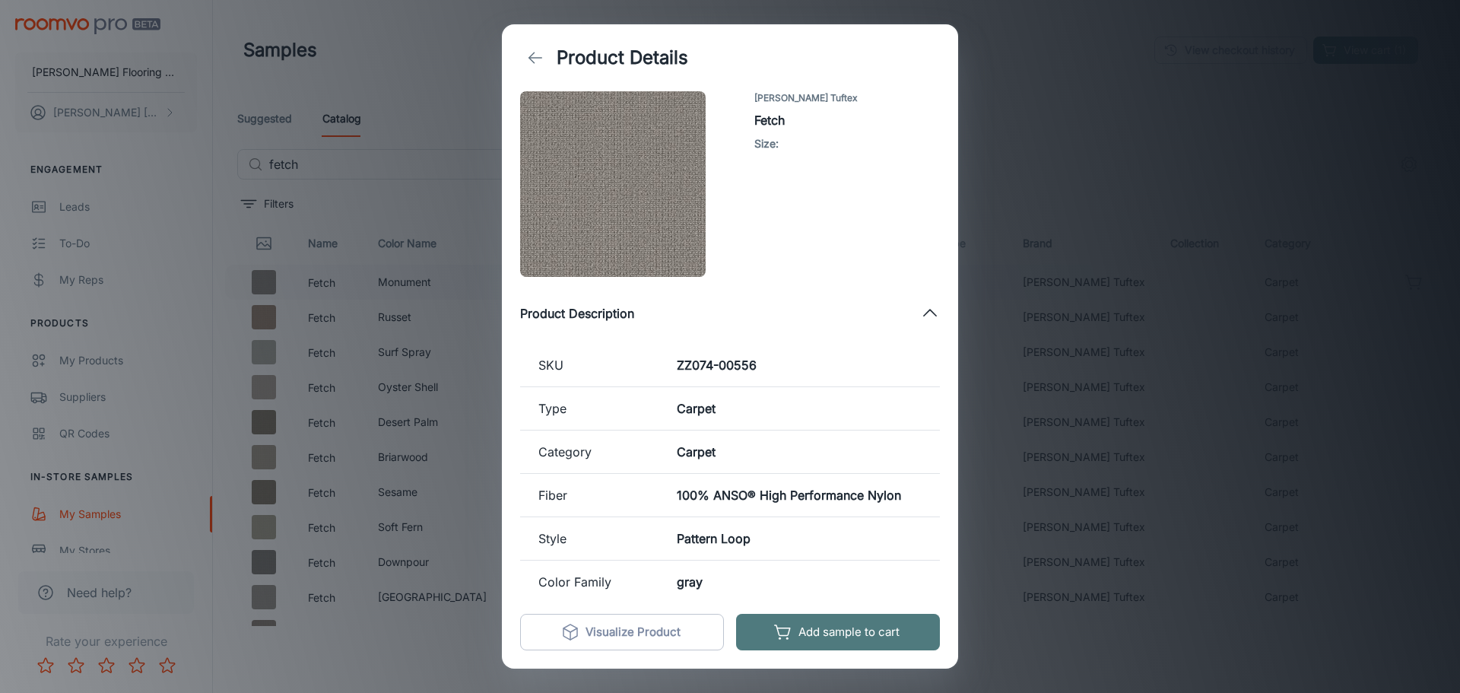
click at [832, 629] on button "Add sample to cart" at bounding box center [838, 632] width 204 height 36
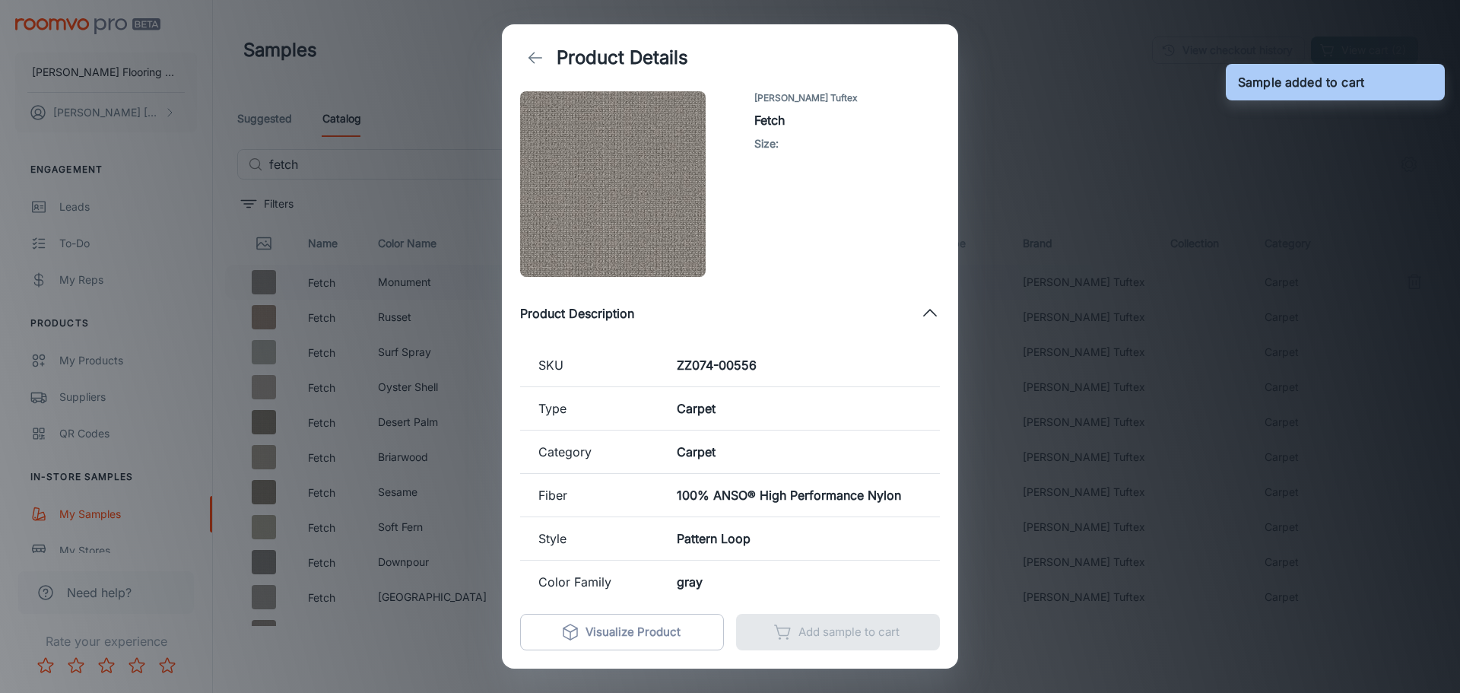
click at [542, 50] on icon "back" at bounding box center [535, 58] width 18 height 18
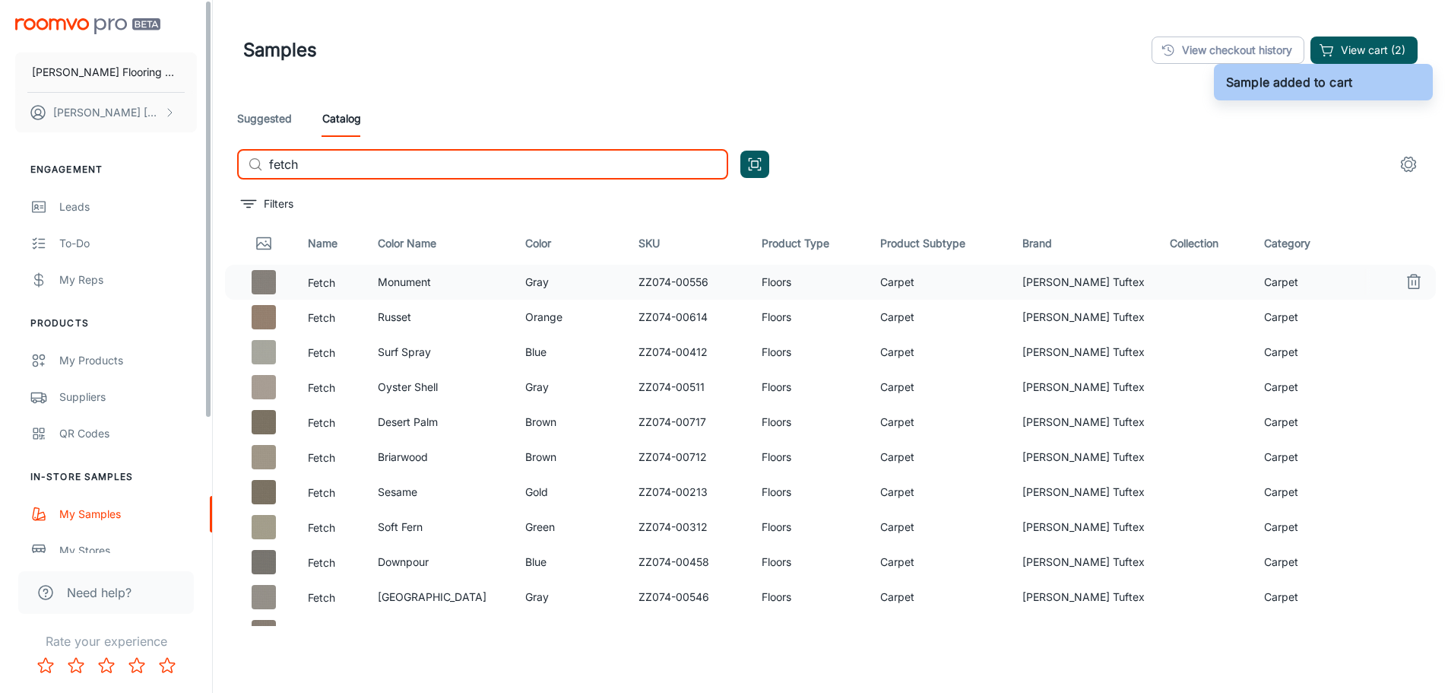
click at [313, 167] on input "fetch" at bounding box center [498, 164] width 459 height 30
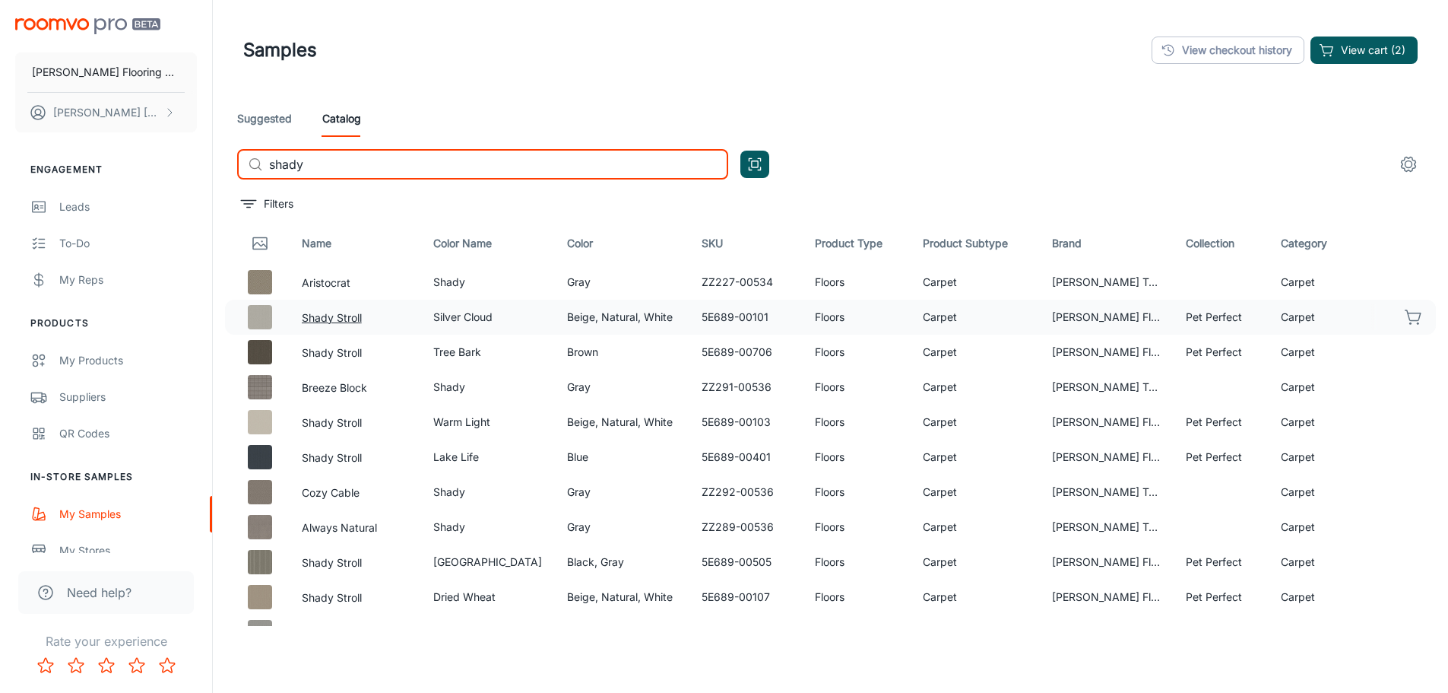
type input "shady"
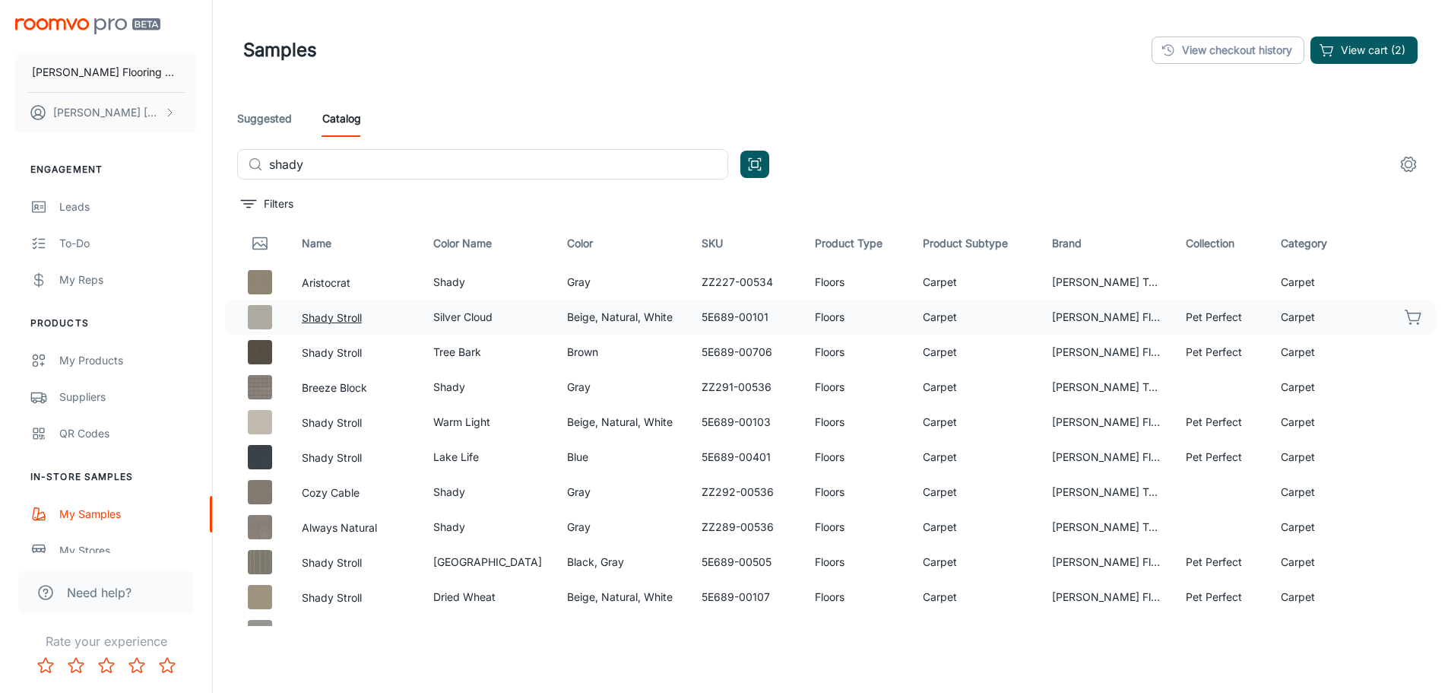
click at [338, 320] on button "Shady Stroll" at bounding box center [332, 317] width 60 height 17
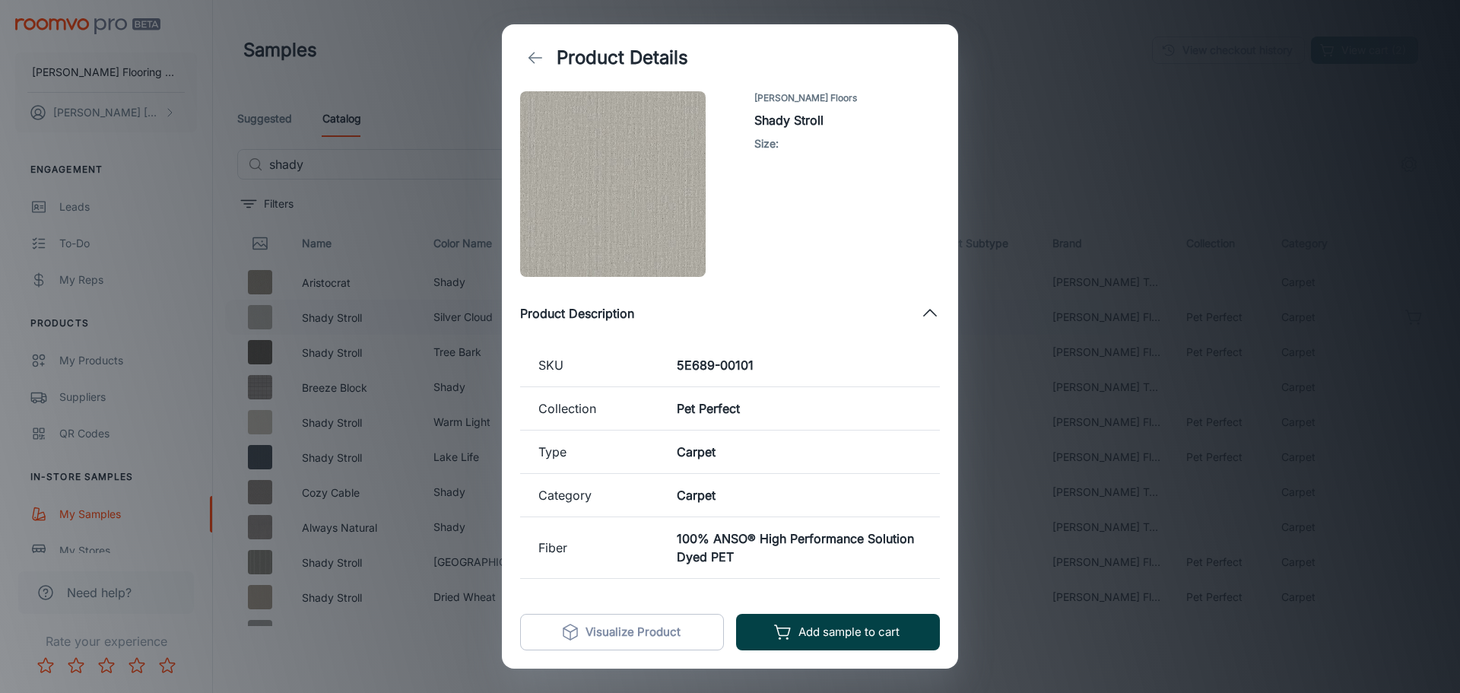
click at [851, 635] on button "Add sample to cart" at bounding box center [838, 632] width 204 height 36
click at [538, 52] on icon "back" at bounding box center [535, 58] width 18 height 18
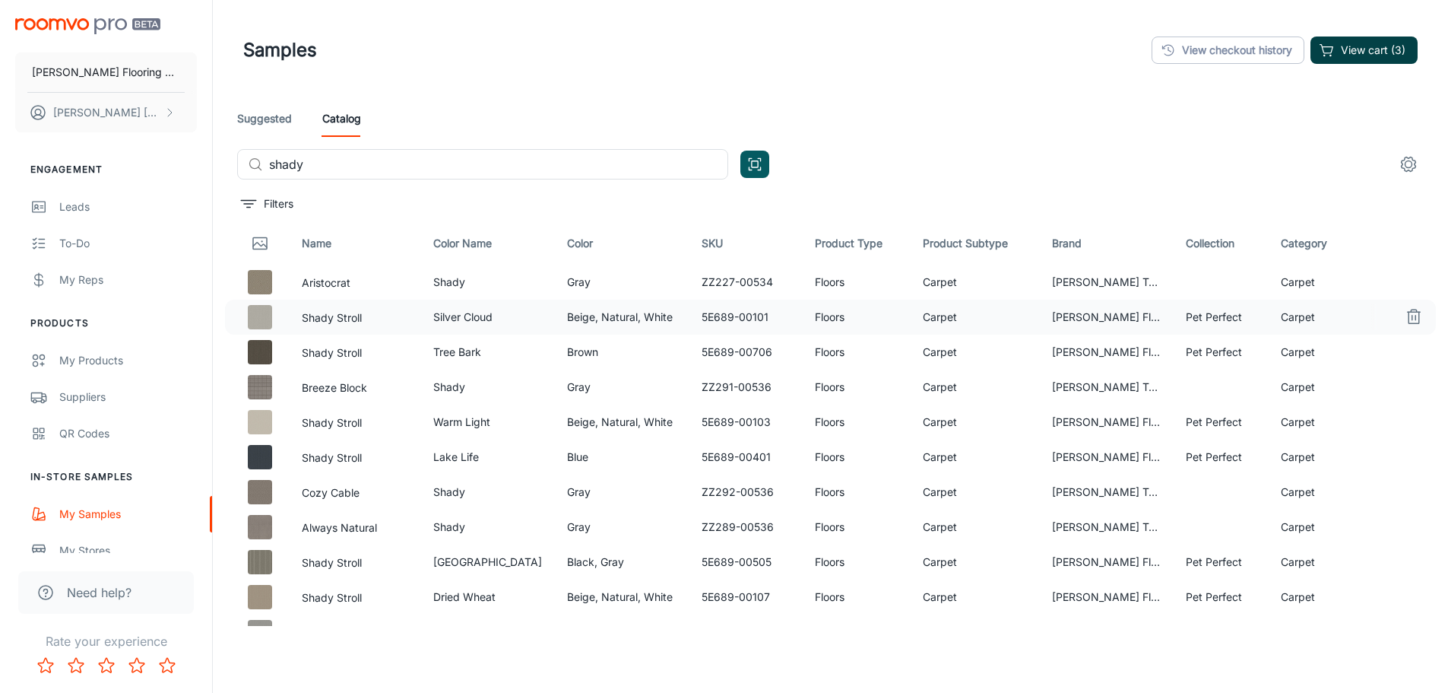
click at [1365, 52] on button "View cart (3)" at bounding box center [1364, 49] width 107 height 27
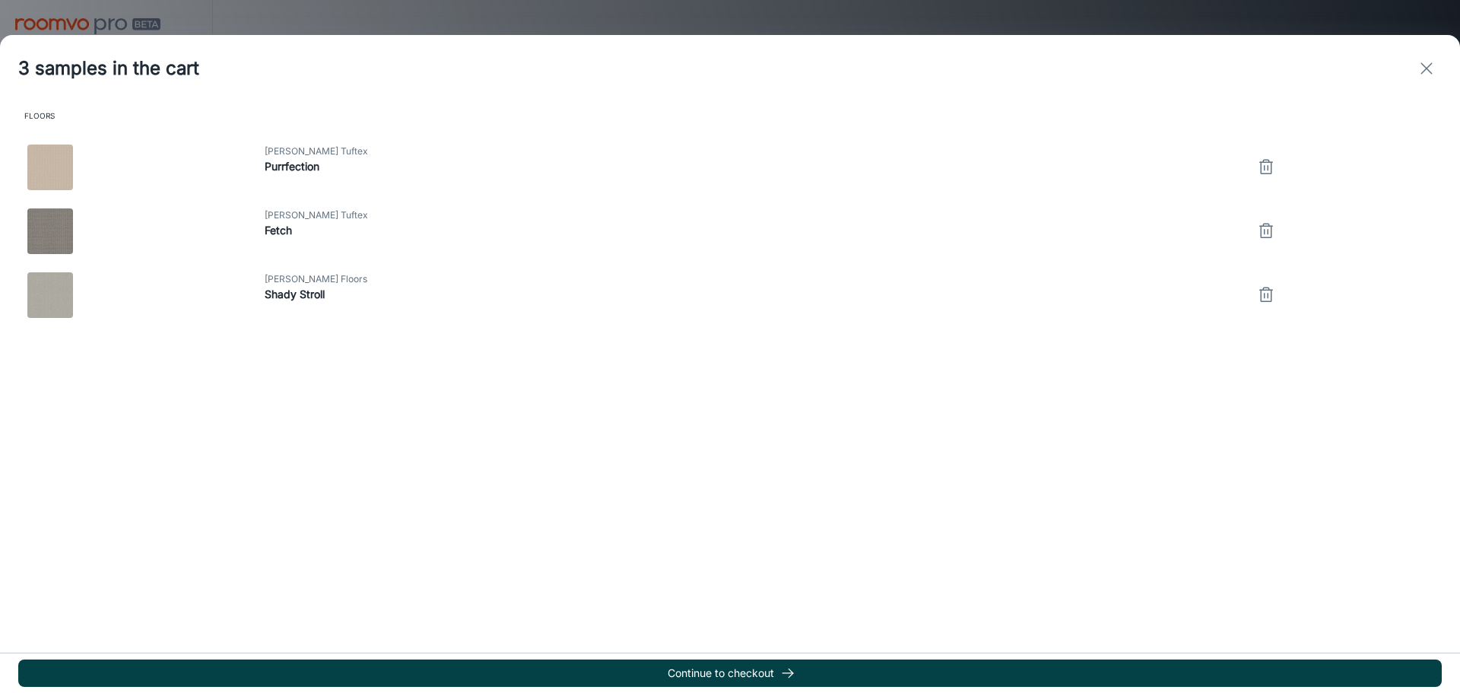
click at [738, 667] on button "Continue to checkout" at bounding box center [729, 672] width 1423 height 27
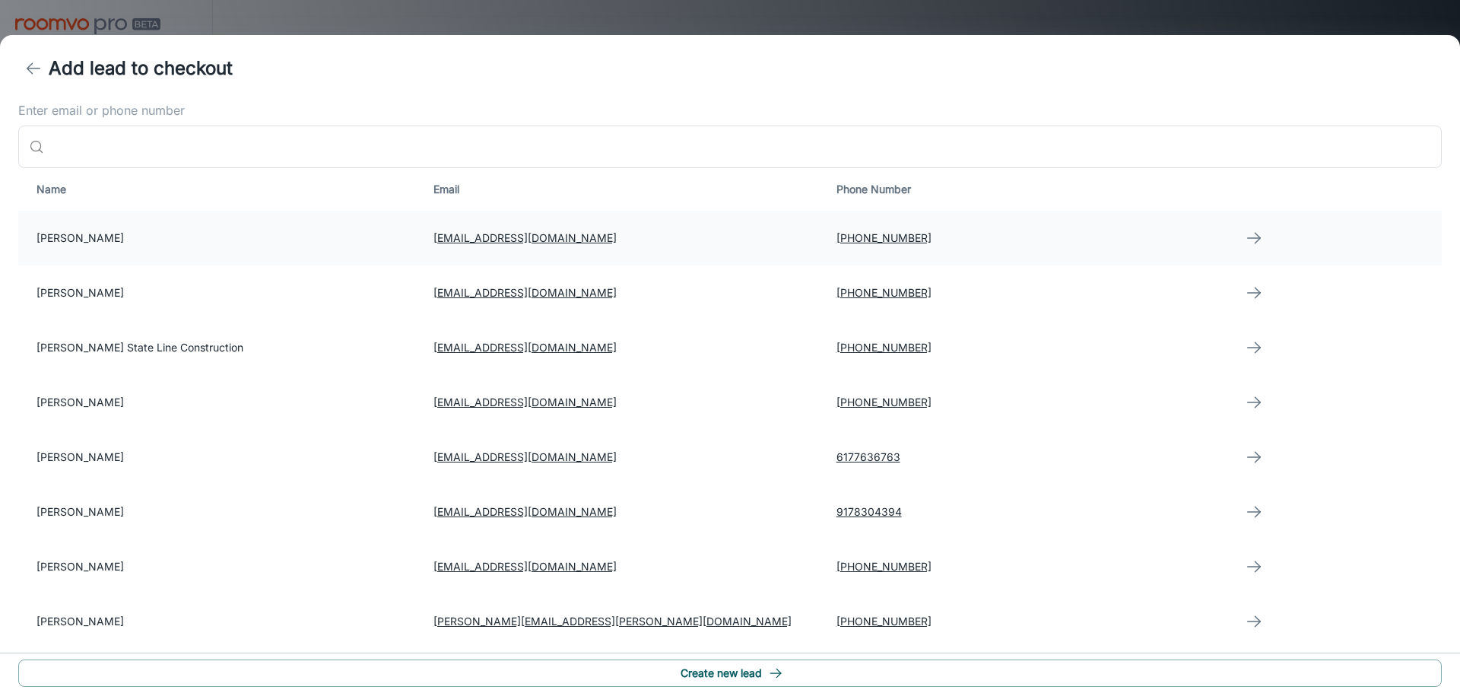
click at [89, 236] on td "[PERSON_NAME]" at bounding box center [219, 238] width 403 height 55
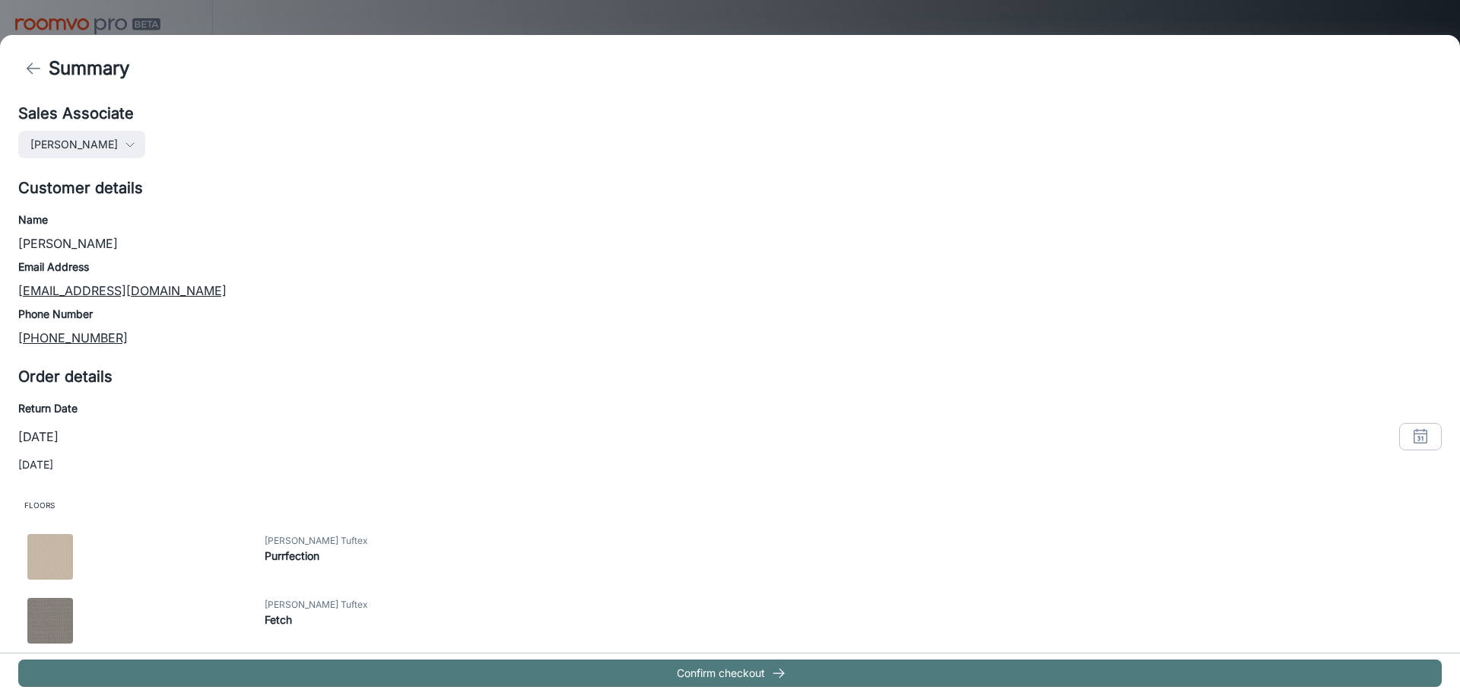
click at [728, 670] on button "Confirm checkout" at bounding box center [729, 672] width 1423 height 27
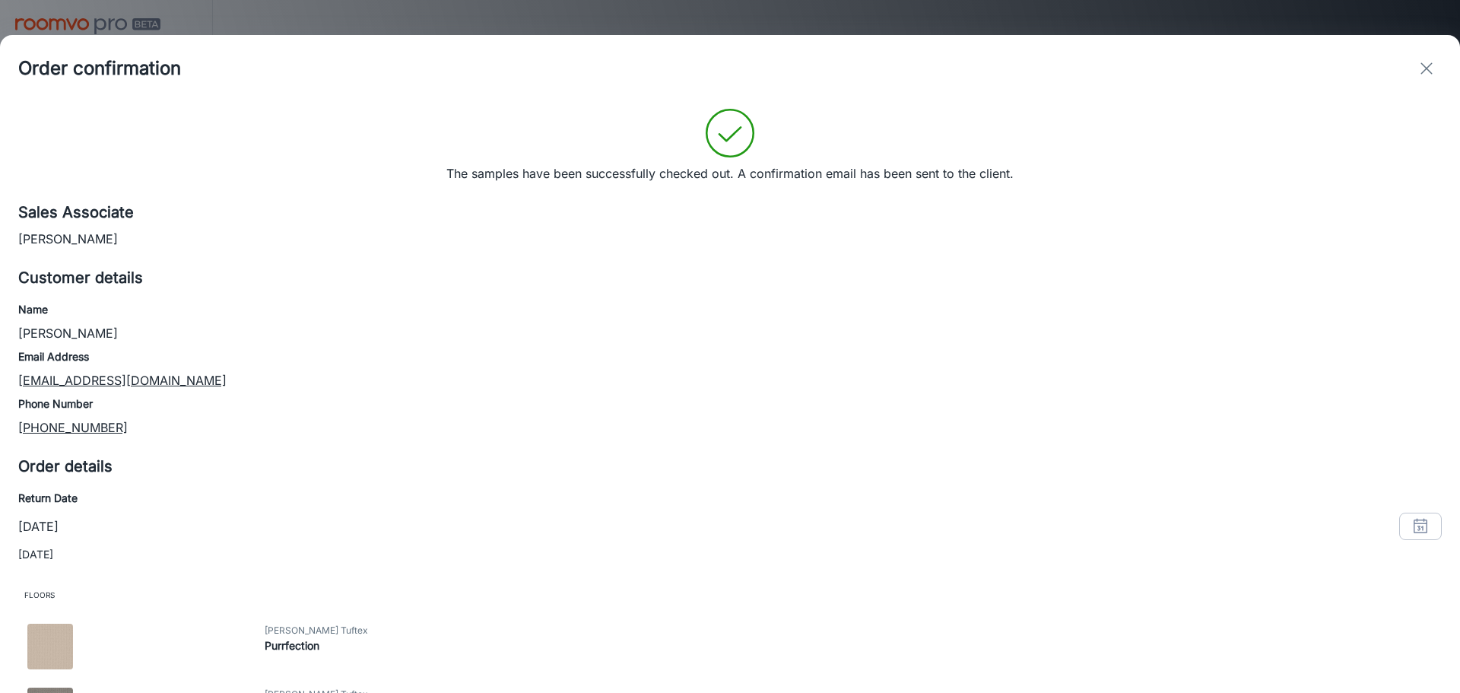
click at [1425, 64] on icon "exit" at bounding box center [1426, 68] width 18 height 18
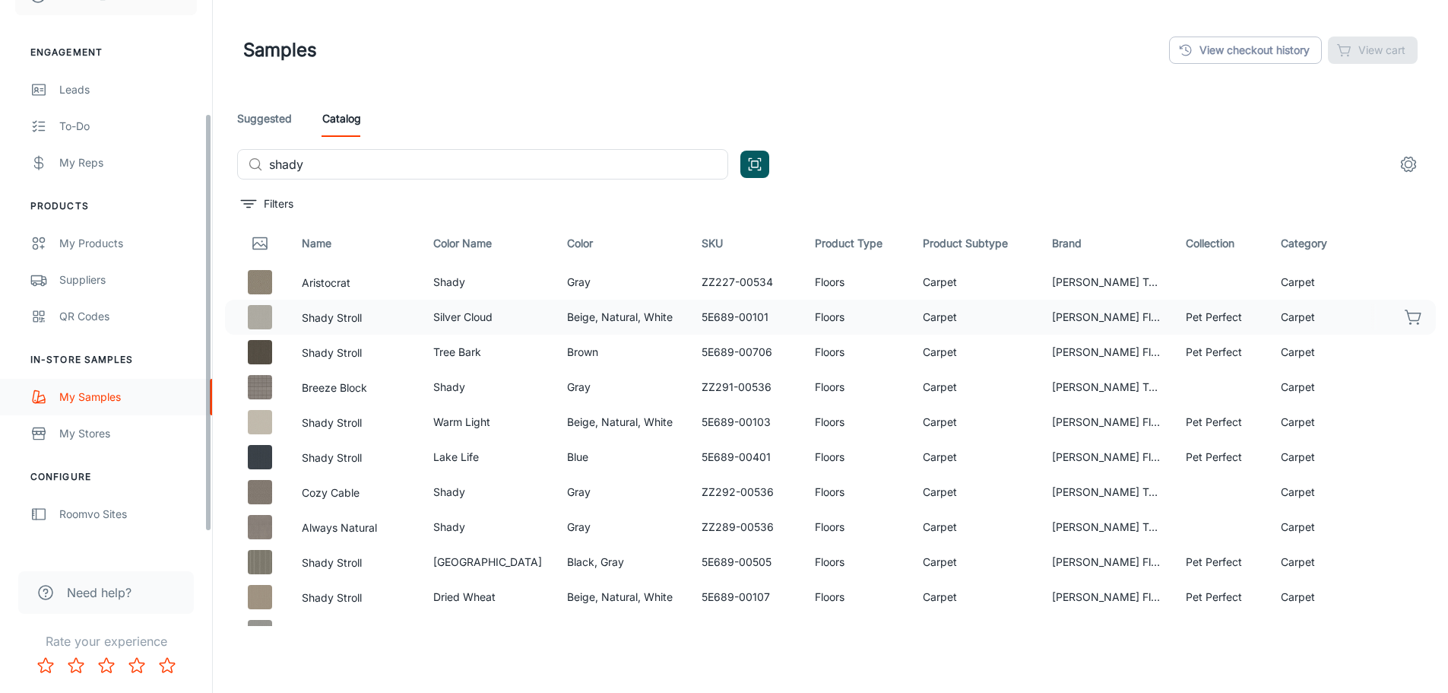
scroll to position [152, 0]
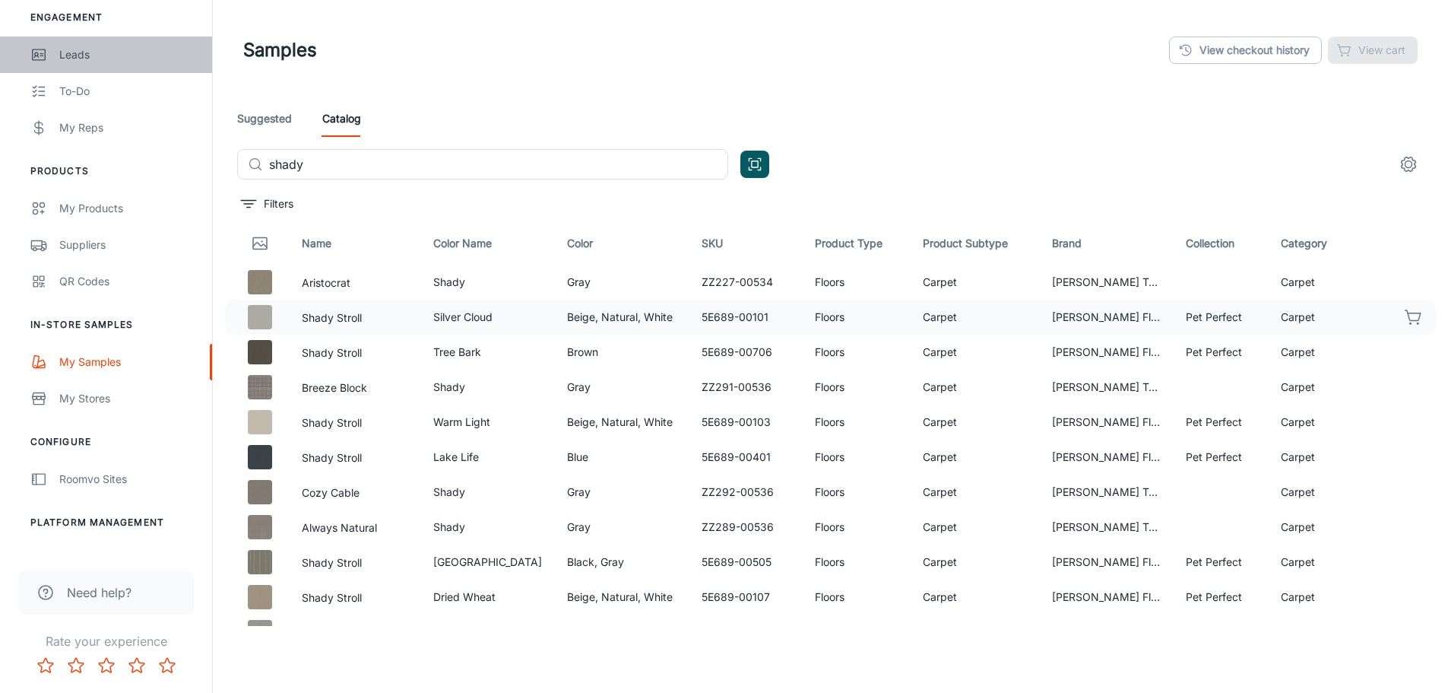
click at [81, 58] on div "Leads" at bounding box center [128, 54] width 138 height 17
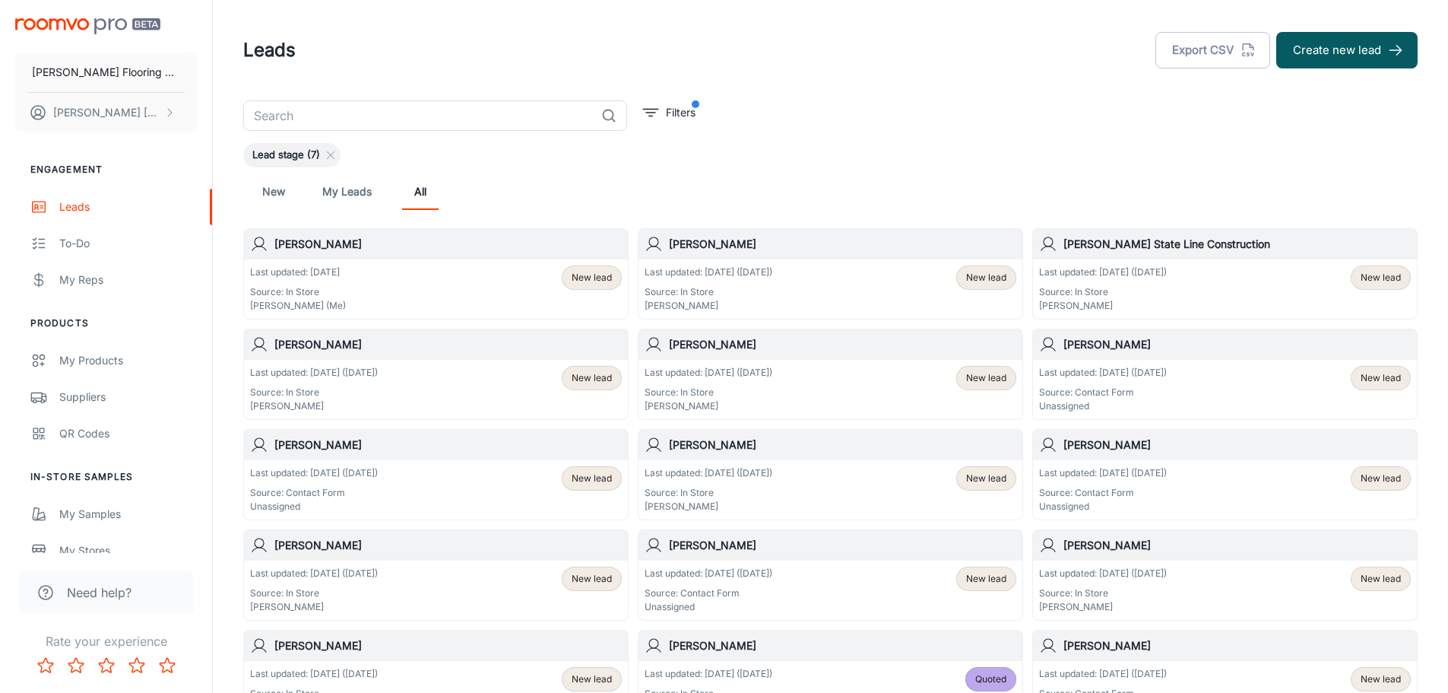
click at [364, 287] on div "Last updated: [DATE] Source: In Store [PERSON_NAME] (Me) New lead" at bounding box center [436, 288] width 372 height 47
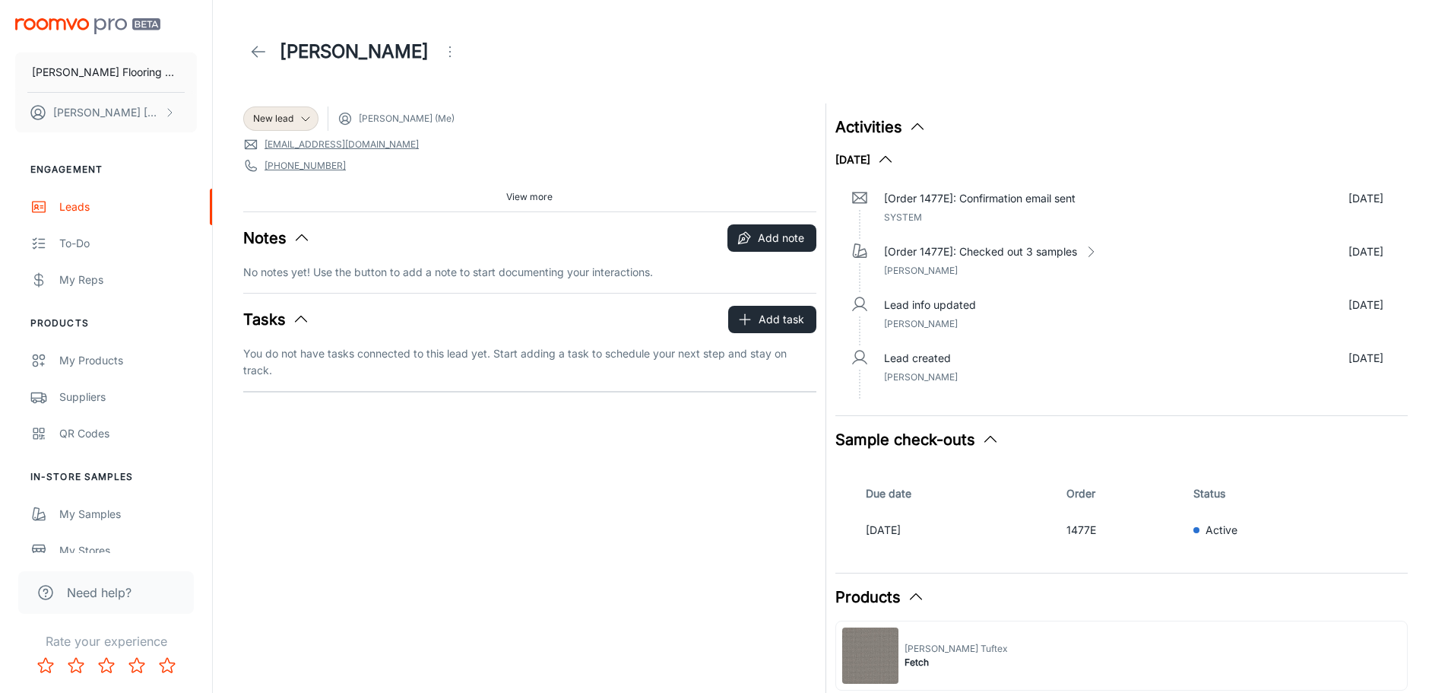
click at [441, 47] on icon "Open menu" at bounding box center [450, 52] width 18 height 18
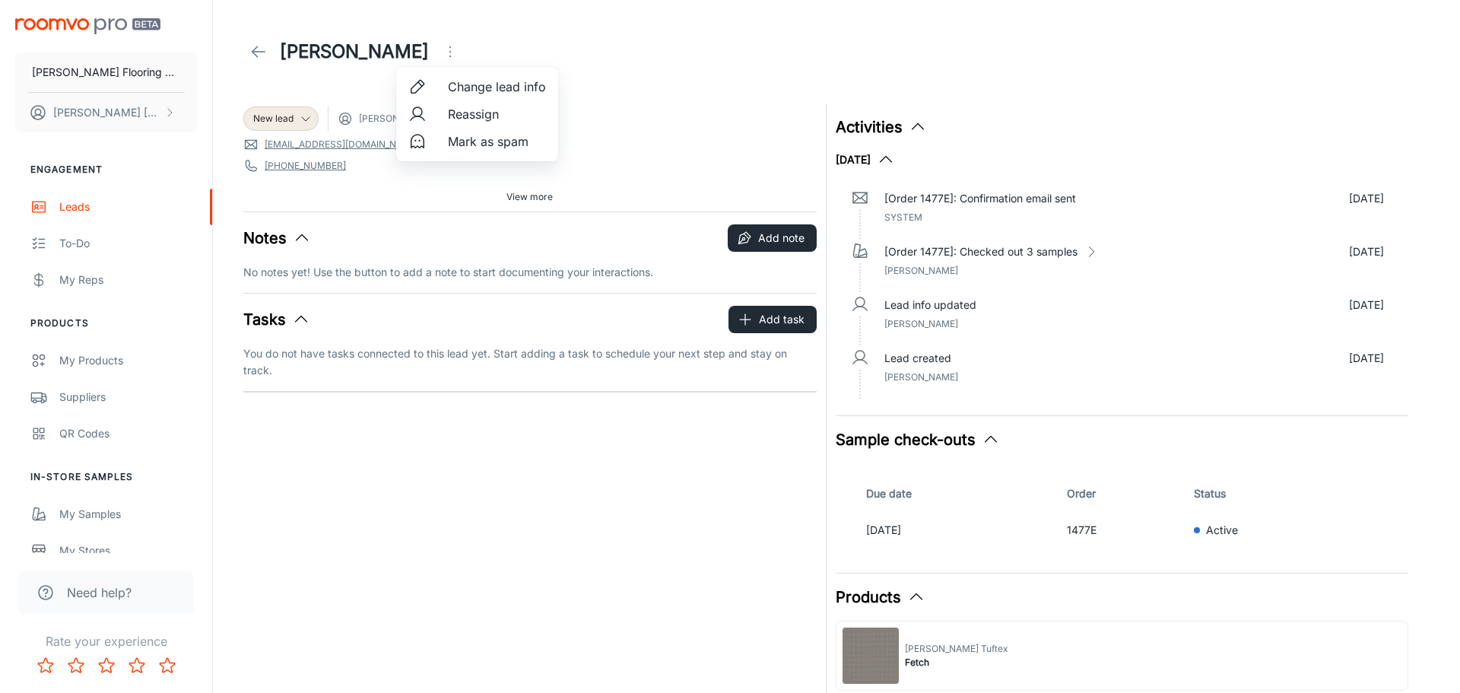
click at [607, 117] on div at bounding box center [730, 346] width 1460 height 693
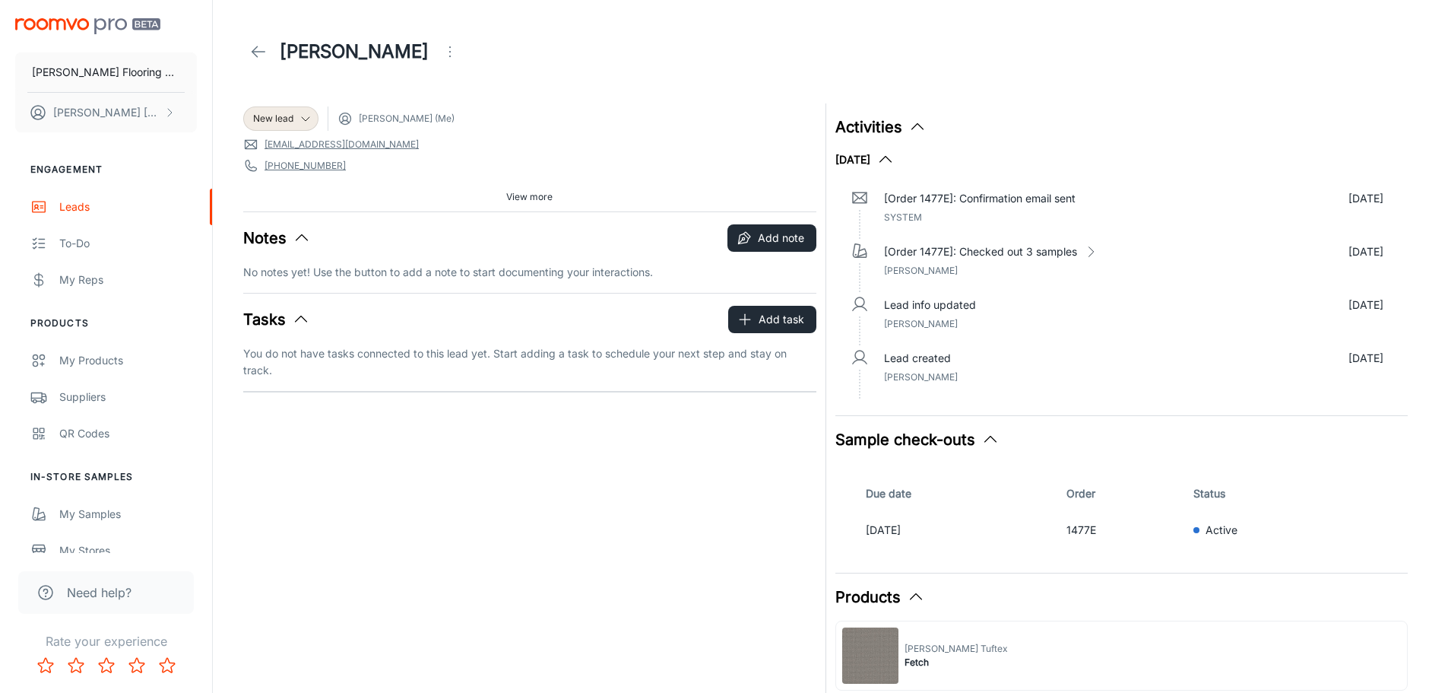
click at [441, 47] on icon "Open menu" at bounding box center [450, 52] width 18 height 18
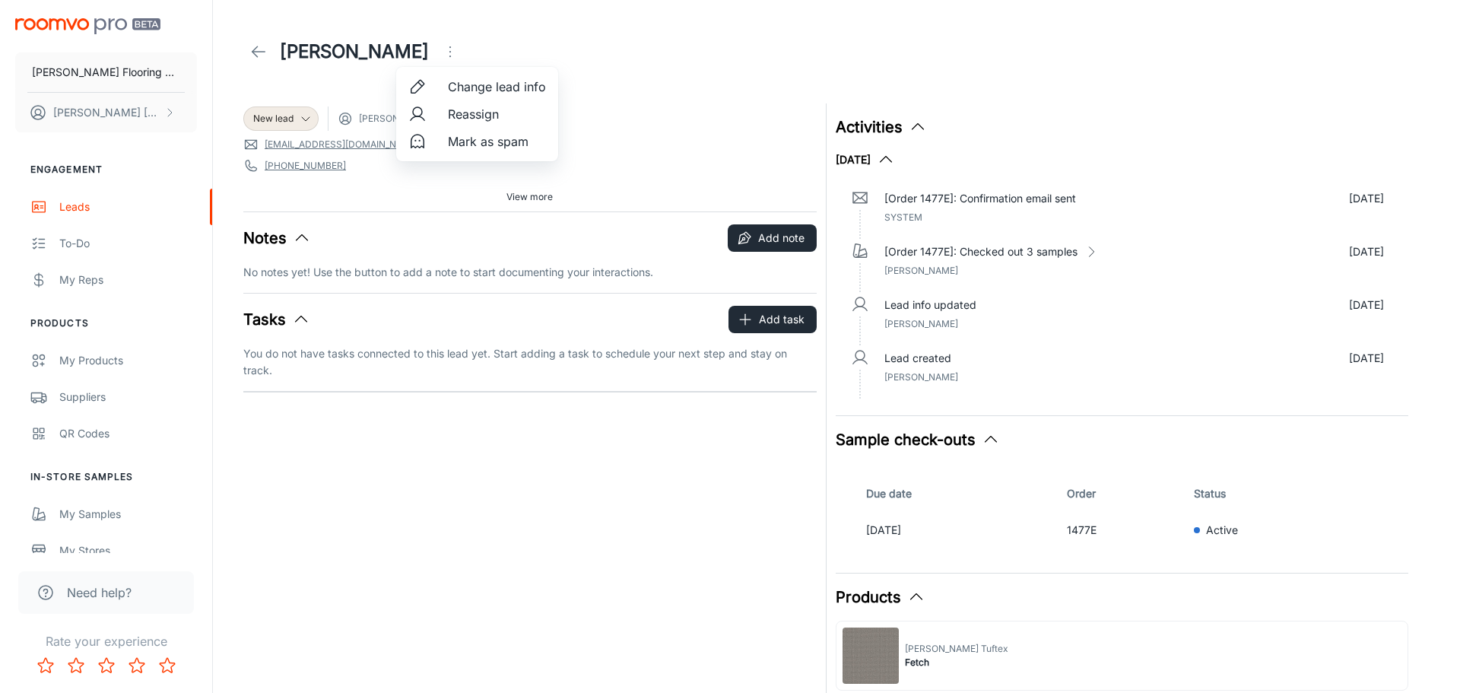
click at [671, 71] on div at bounding box center [730, 346] width 1460 height 693
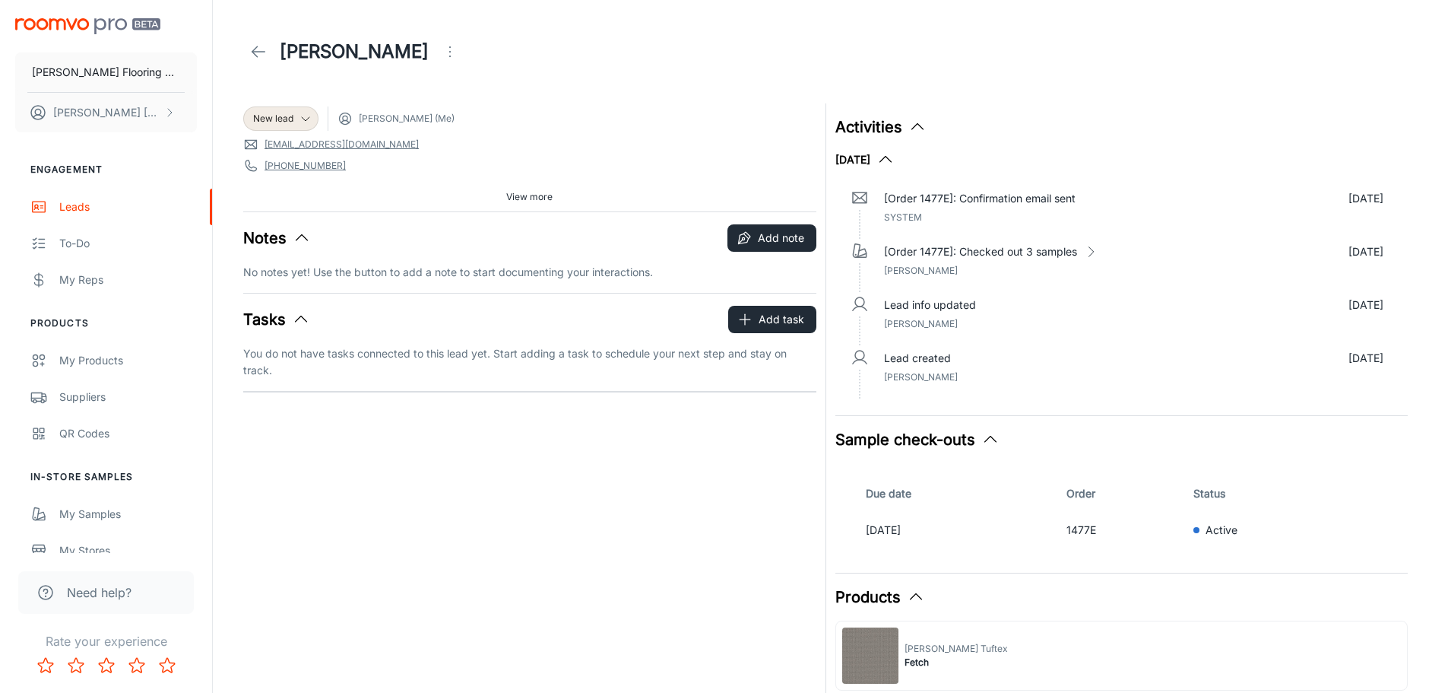
click at [257, 56] on polyline at bounding box center [254, 51] width 5 height 11
